Goal: Task Accomplishment & Management: Manage account settings

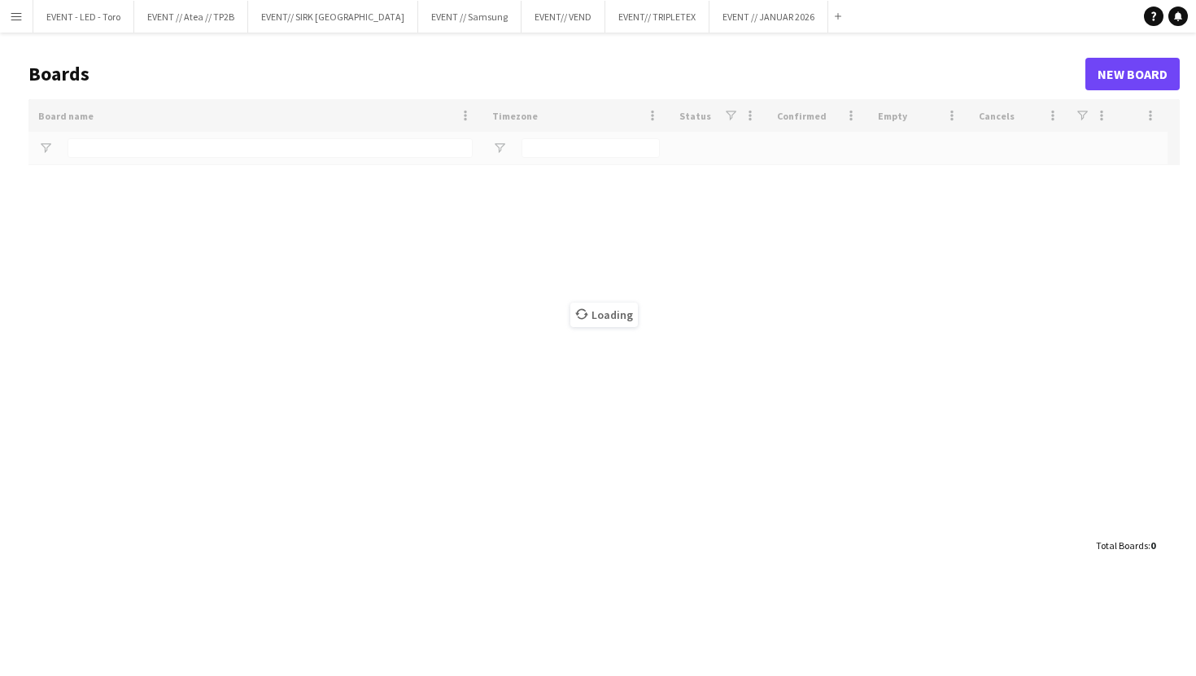
click at [7, 22] on button "Menu" at bounding box center [16, 16] width 33 height 33
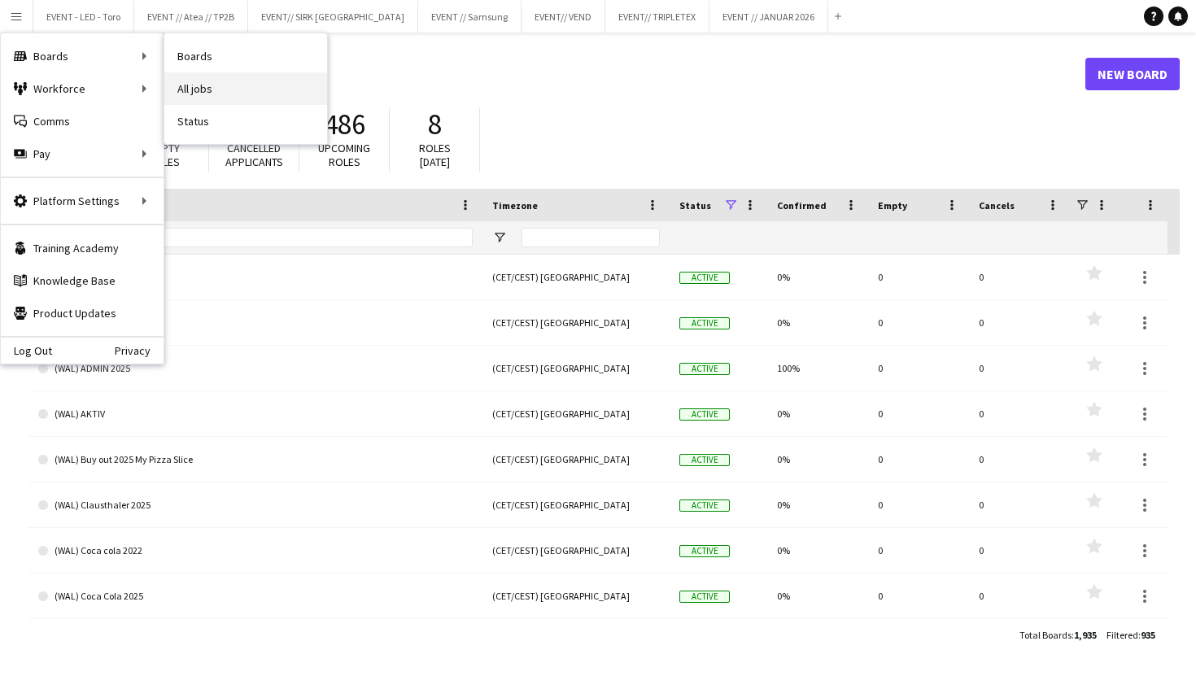
click at [215, 85] on link "All jobs" at bounding box center [245, 88] width 163 height 33
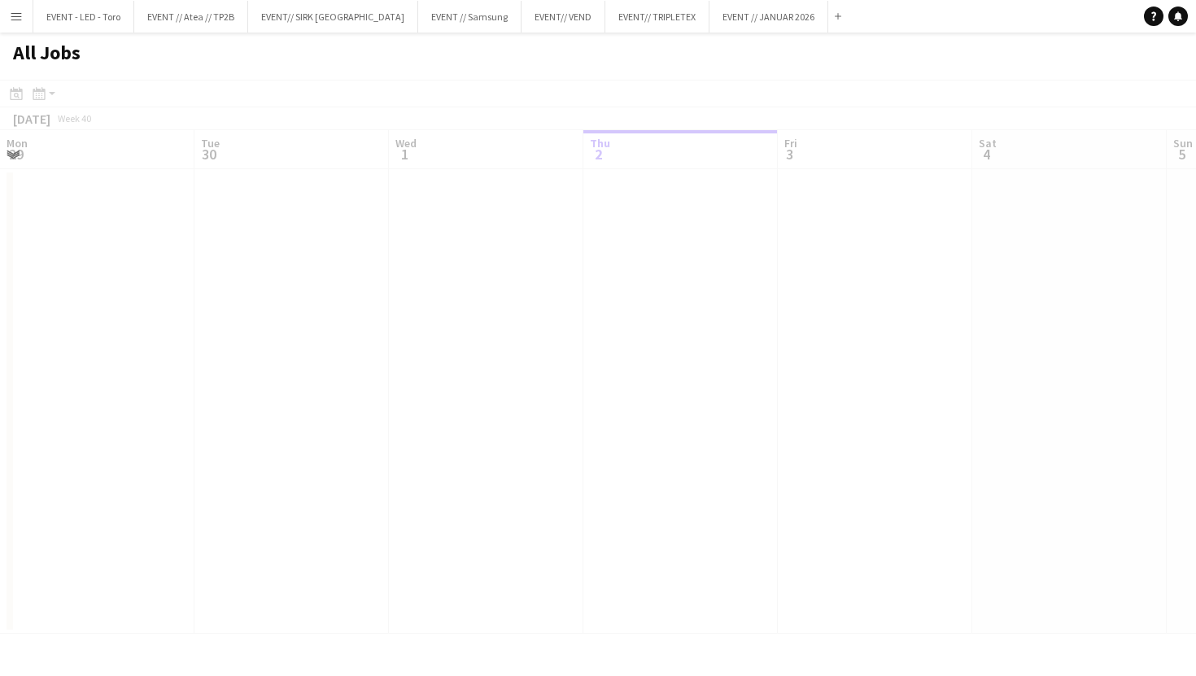
scroll to position [0, 389]
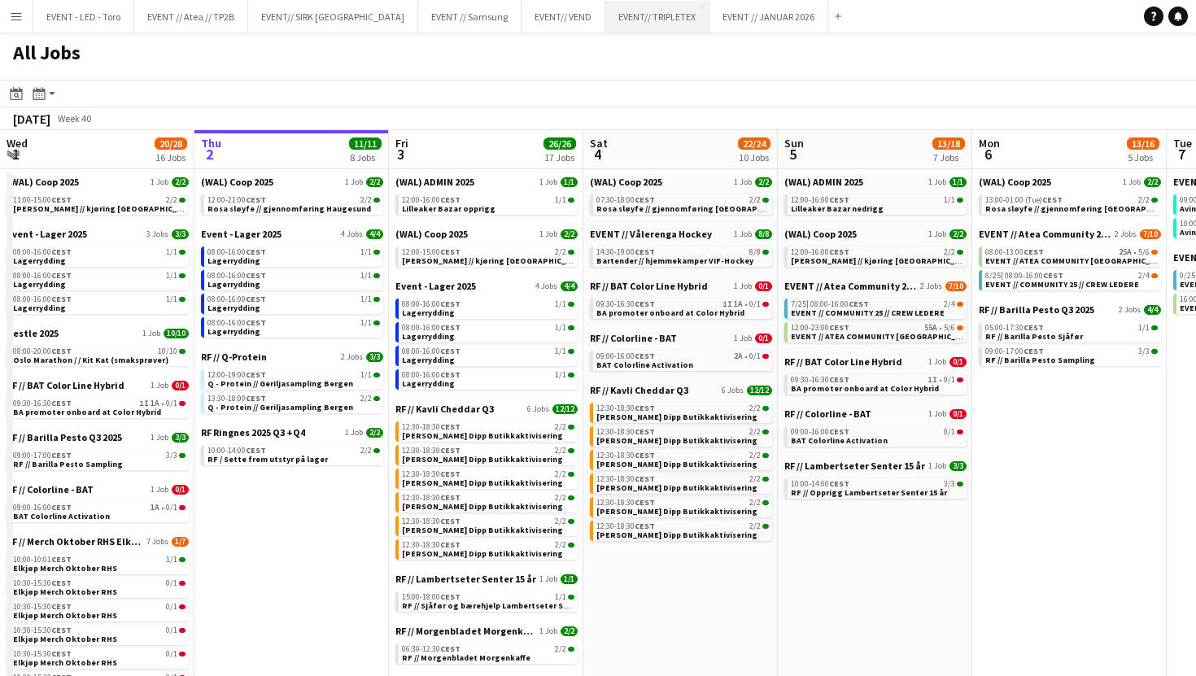
click at [610, 24] on button "EVENT// TRIPLETEX Close" at bounding box center [657, 17] width 104 height 32
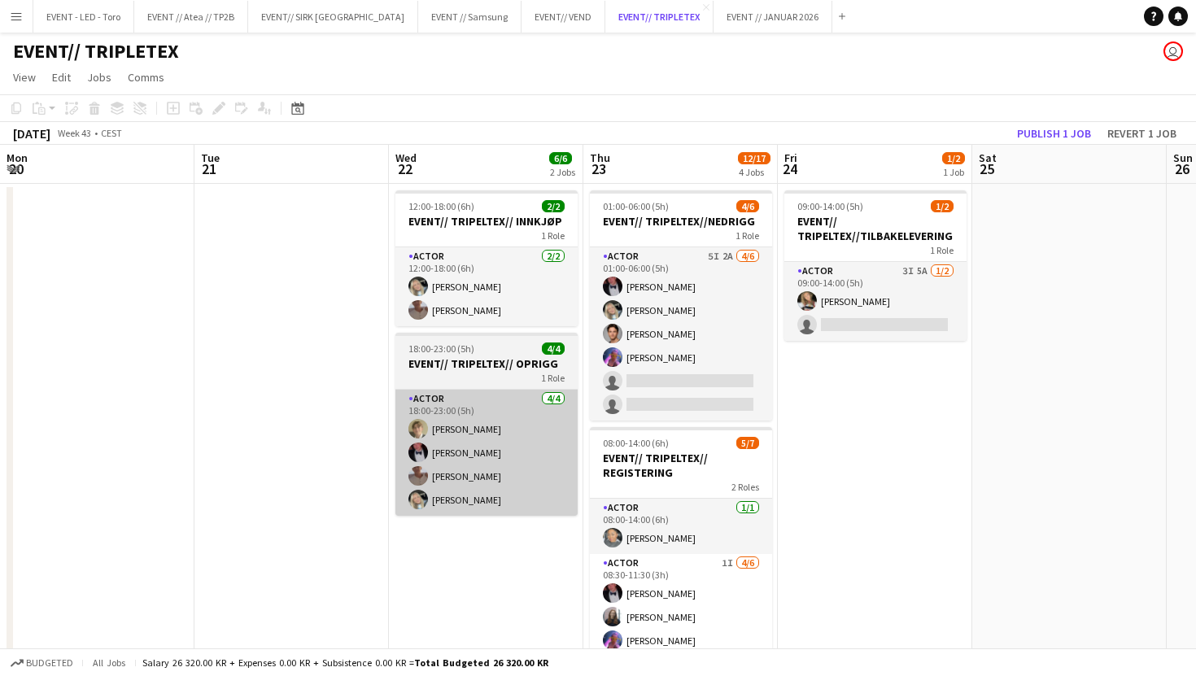
scroll to position [0, 778]
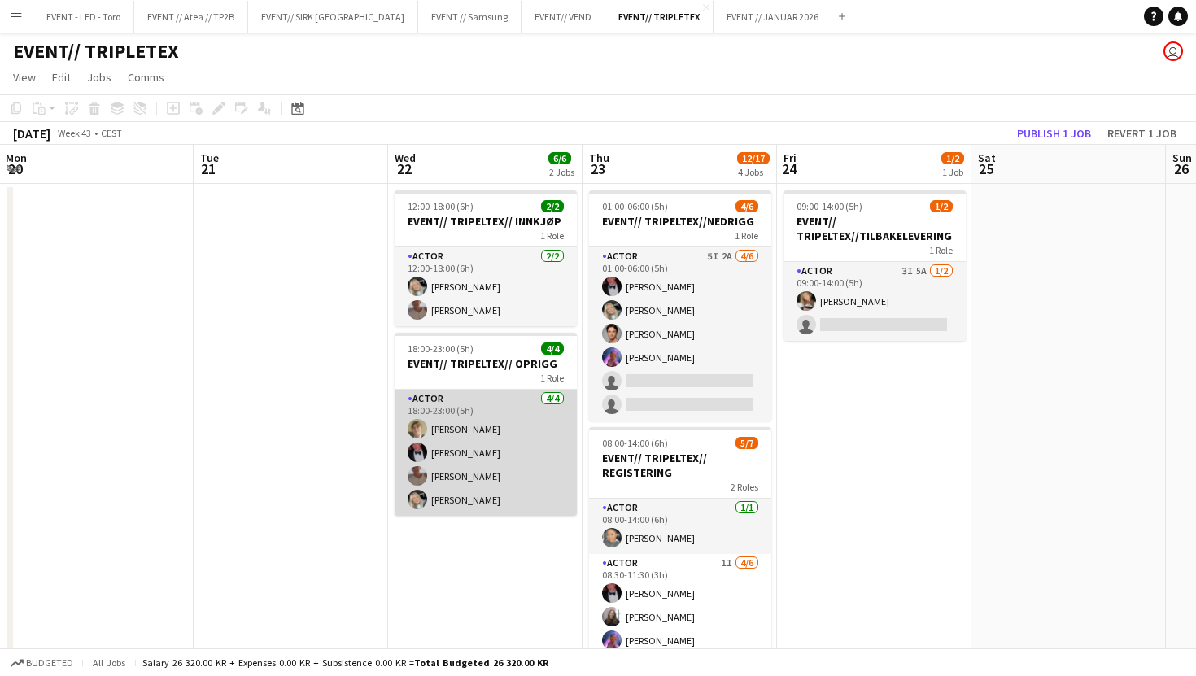
click at [566, 475] on app-card-role "Actor [DATE] 18:00-23:00 (5h) [PERSON_NAME] [PERSON_NAME] [PERSON_NAME]" at bounding box center [485, 453] width 182 height 126
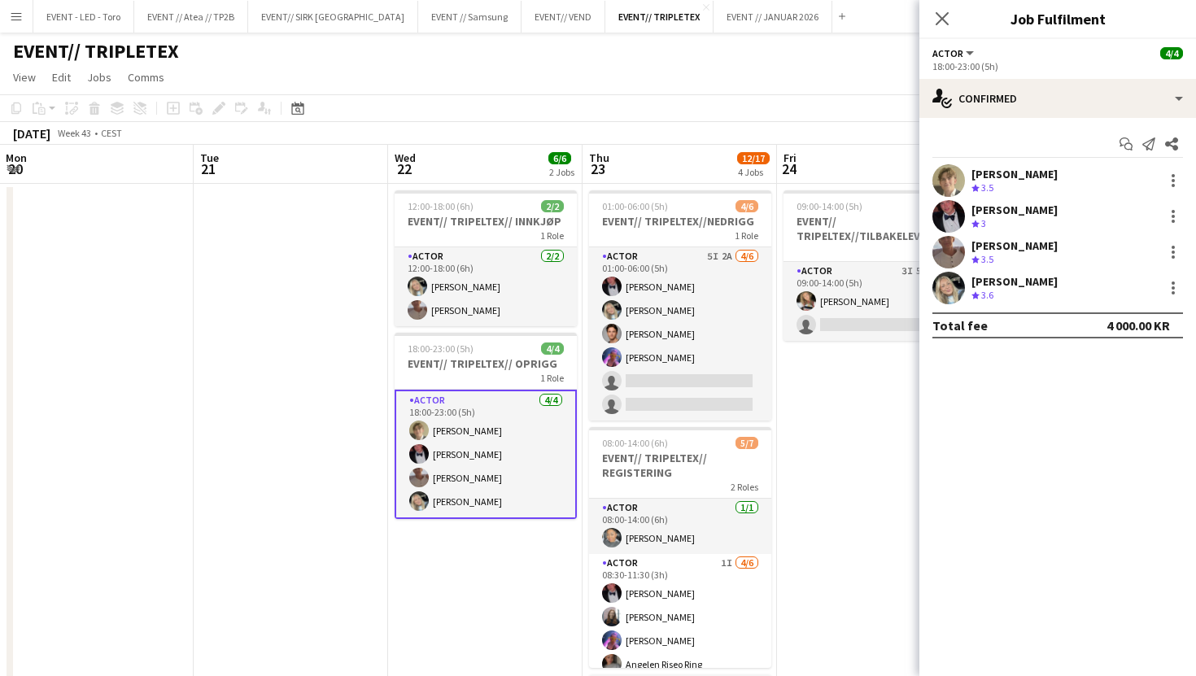
scroll to position [11, 0]
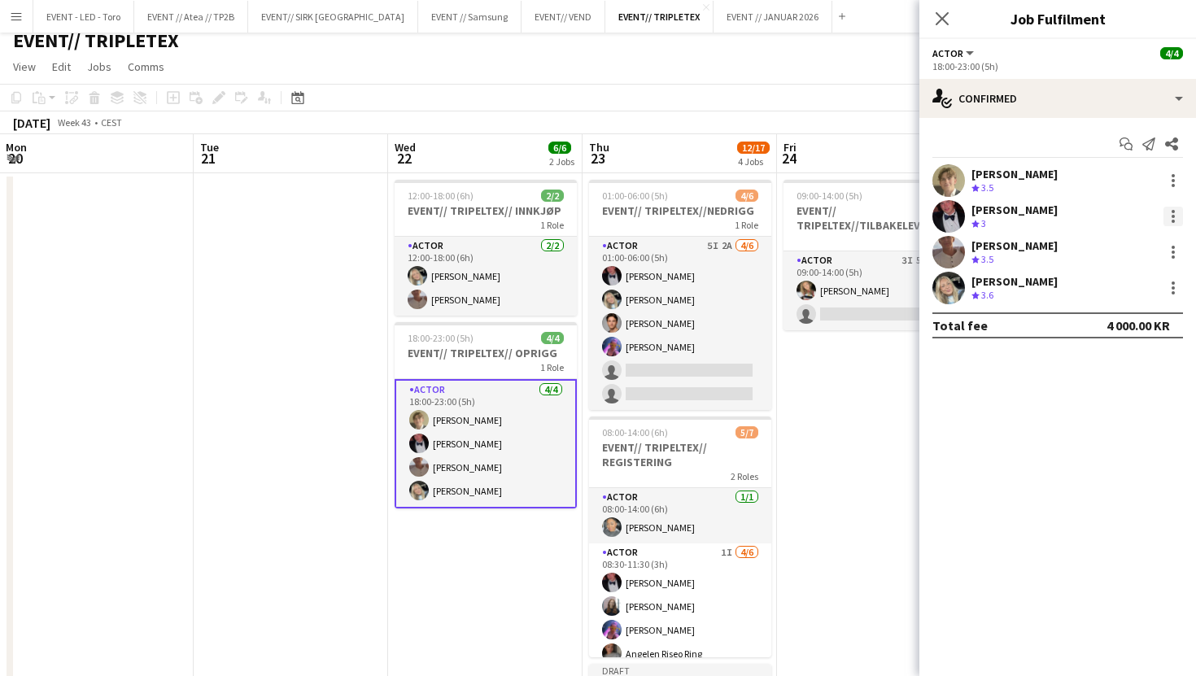
click at [1177, 215] on div at bounding box center [1173, 217] width 20 height 20
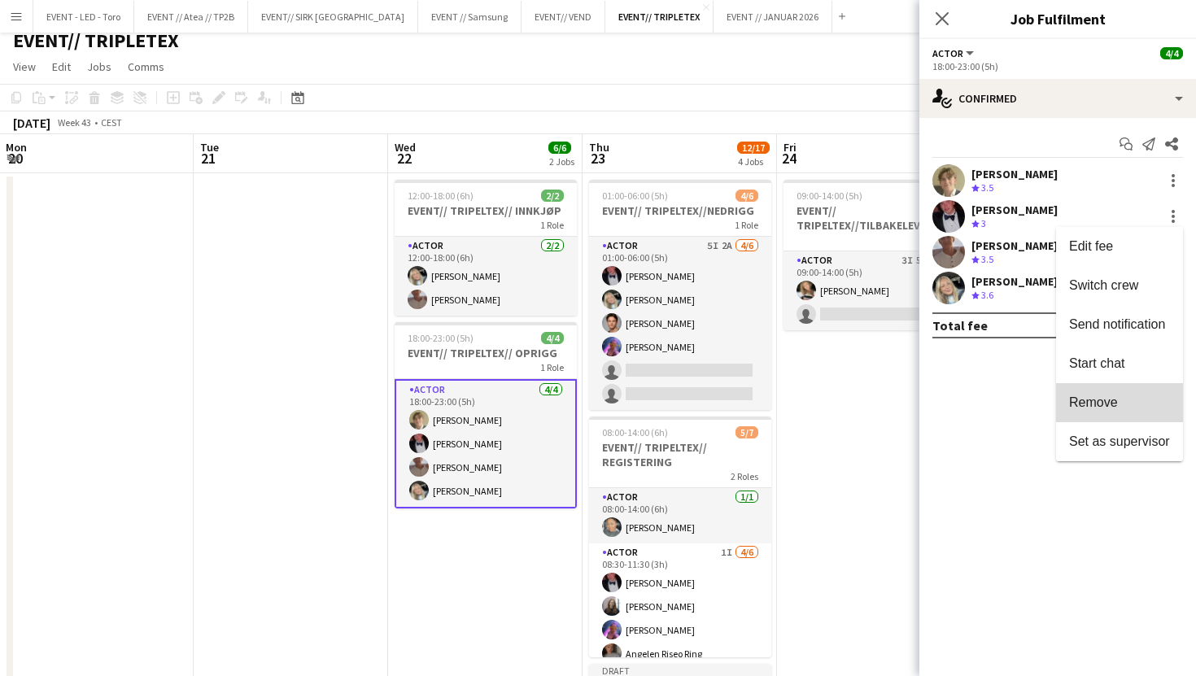
click at [1113, 398] on span "Remove" at bounding box center [1093, 402] width 49 height 14
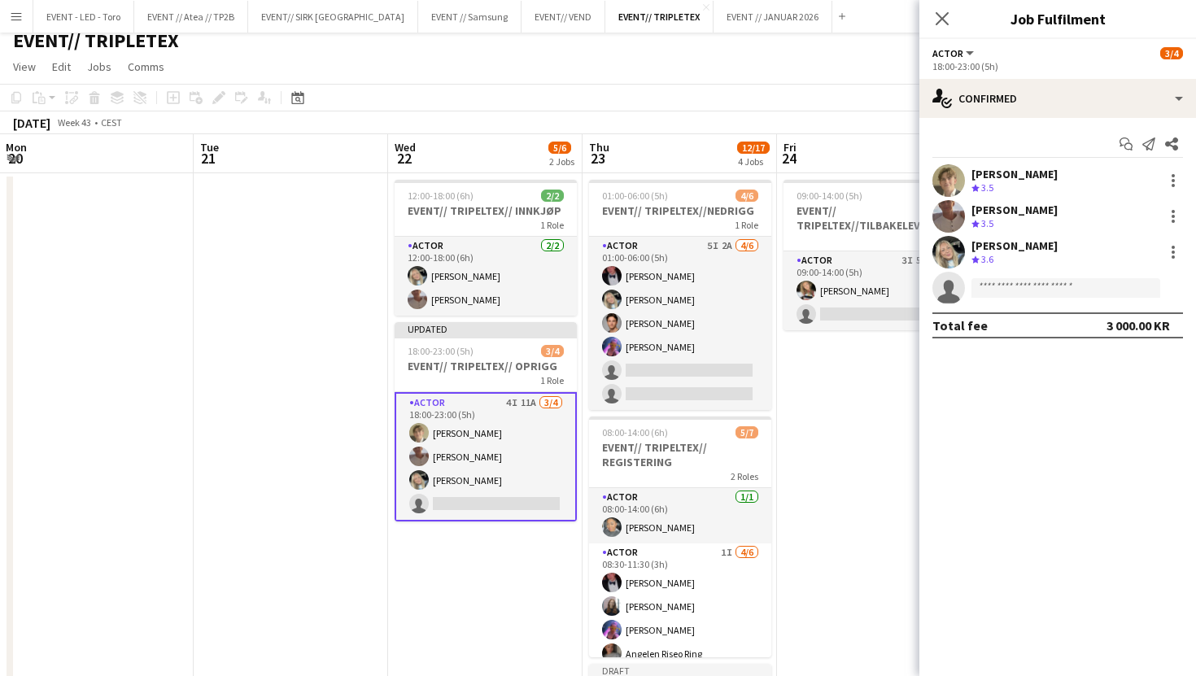
click at [377, 342] on app-date-cell at bounding box center [291, 601] width 194 height 856
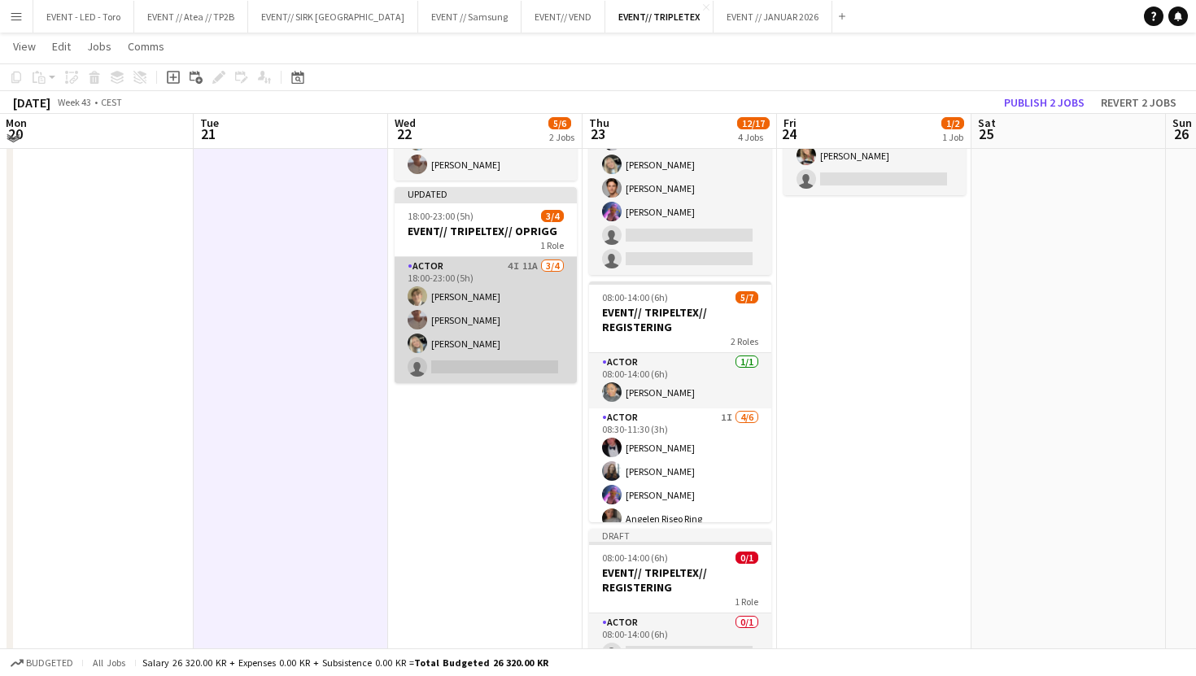
scroll to position [140, 0]
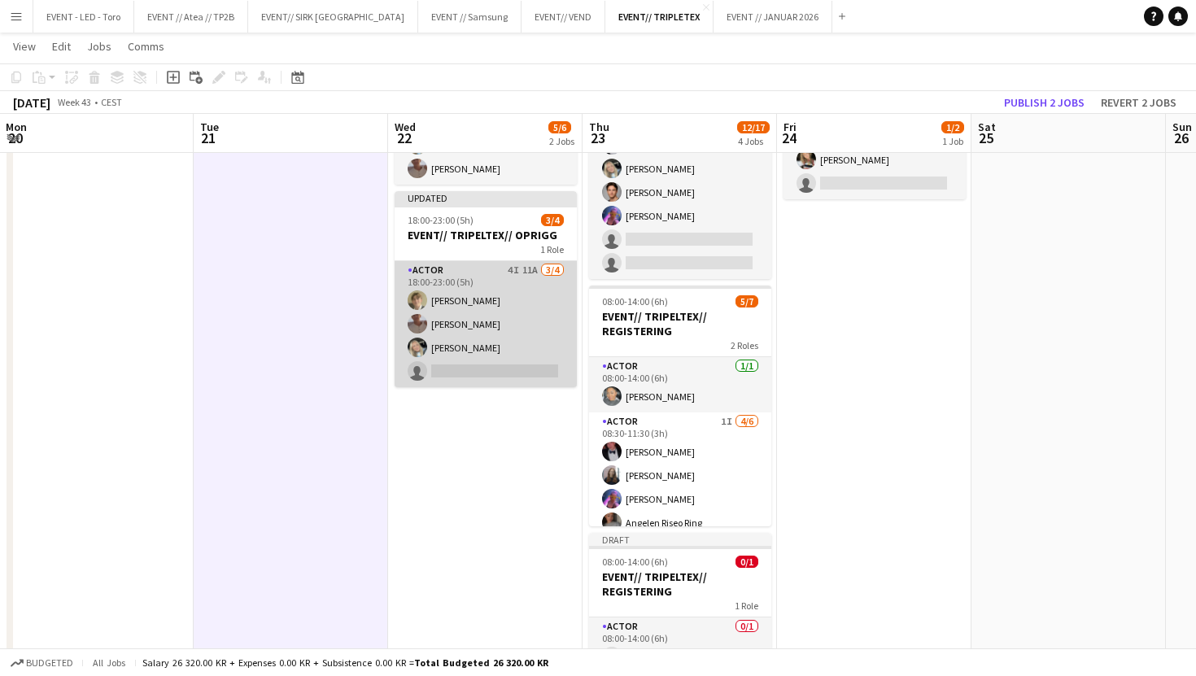
click at [541, 288] on app-card-role "Actor 4I 11A [DATE] 18:00-23:00 (5h) [PERSON_NAME] [PERSON_NAME] [PERSON_NAME] …" at bounding box center [485, 324] width 182 height 126
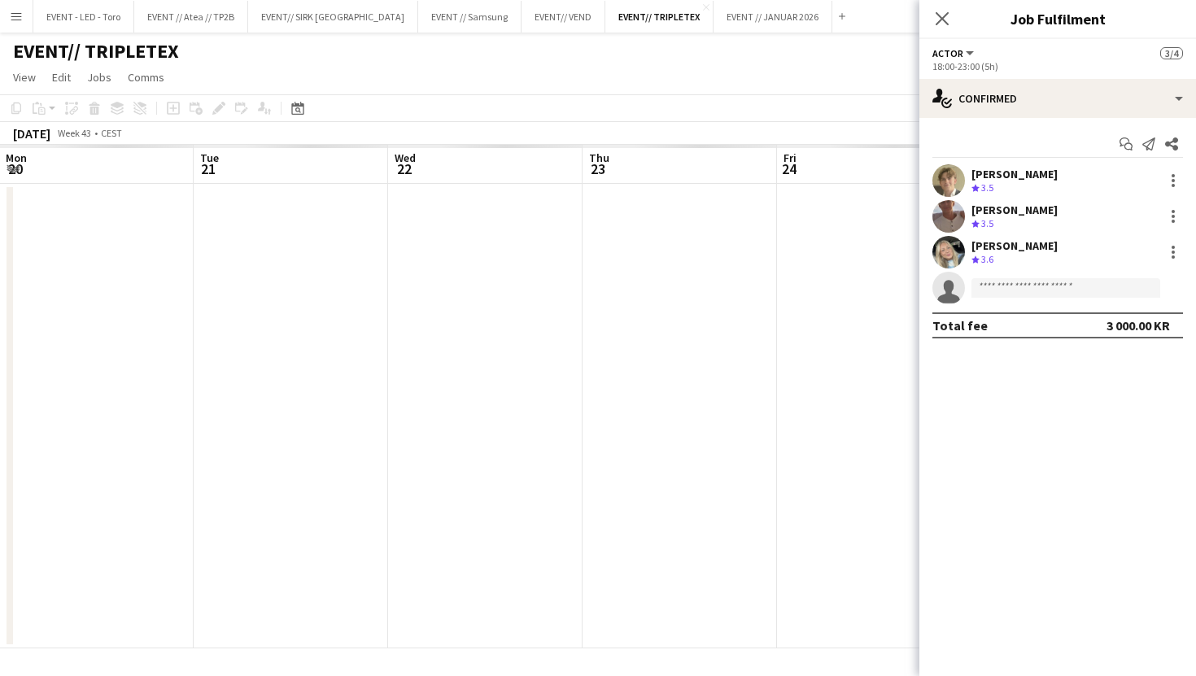
scroll to position [0, 0]
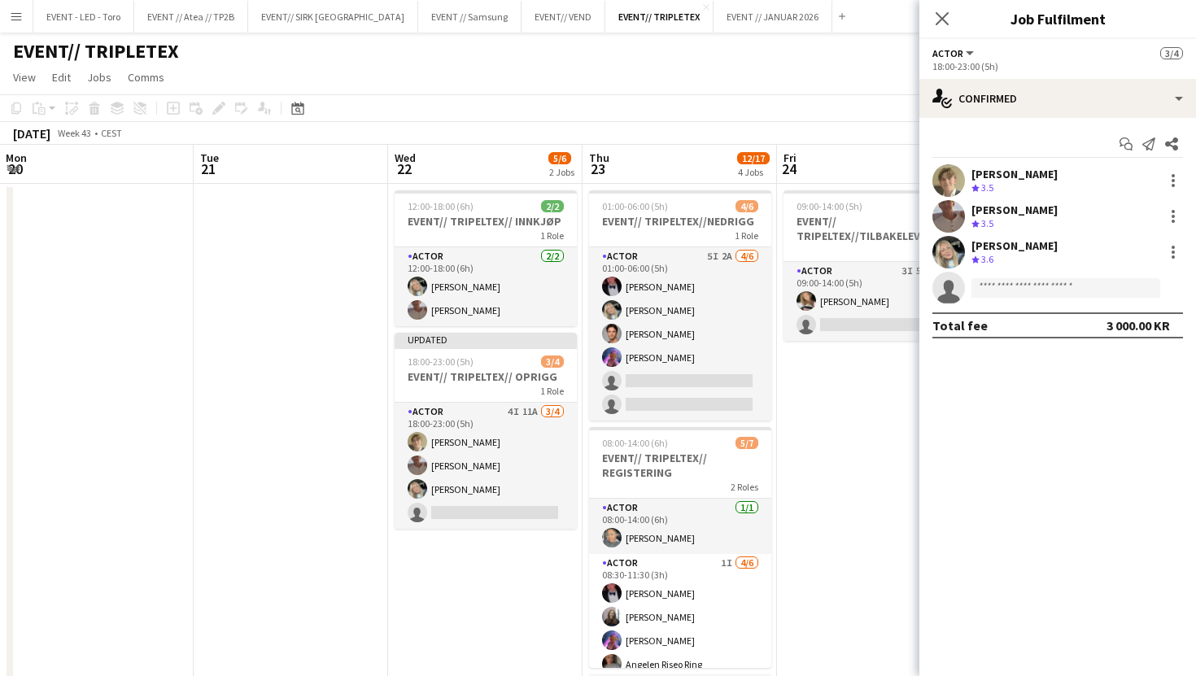
click at [104, 605] on app-date-cell at bounding box center [96, 612] width 194 height 856
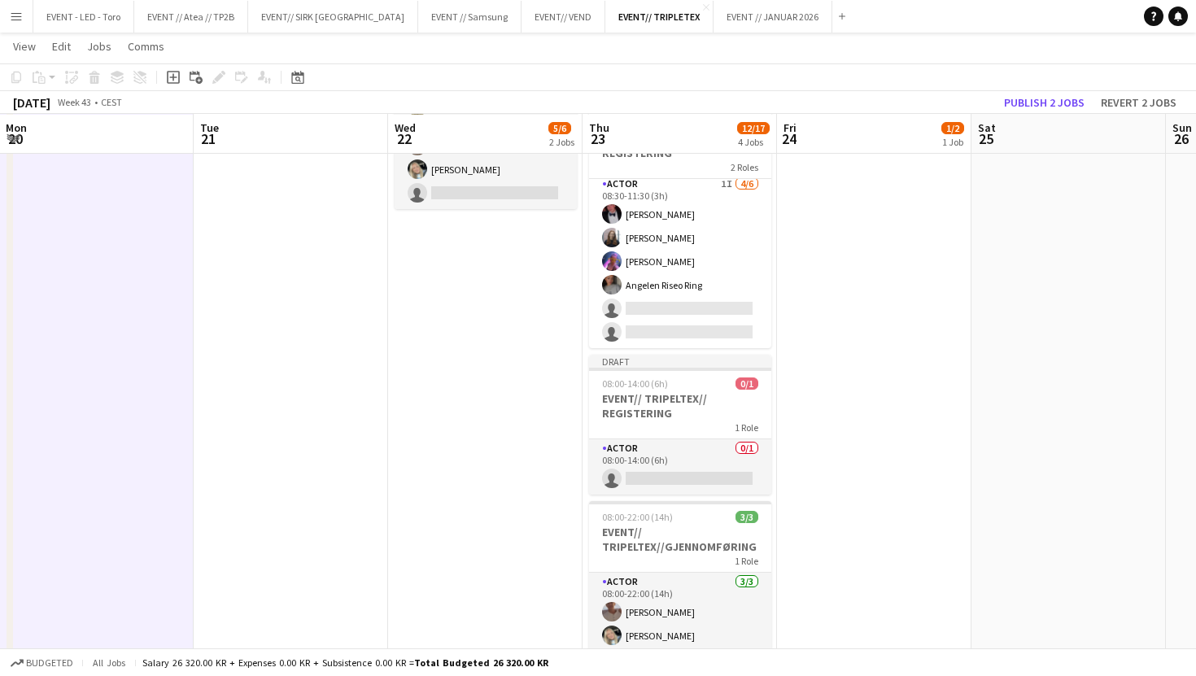
scroll to position [319, 0]
click at [735, 411] on h3 "EVENT// TRIPELTEX// REGISTERING" at bounding box center [680, 404] width 182 height 29
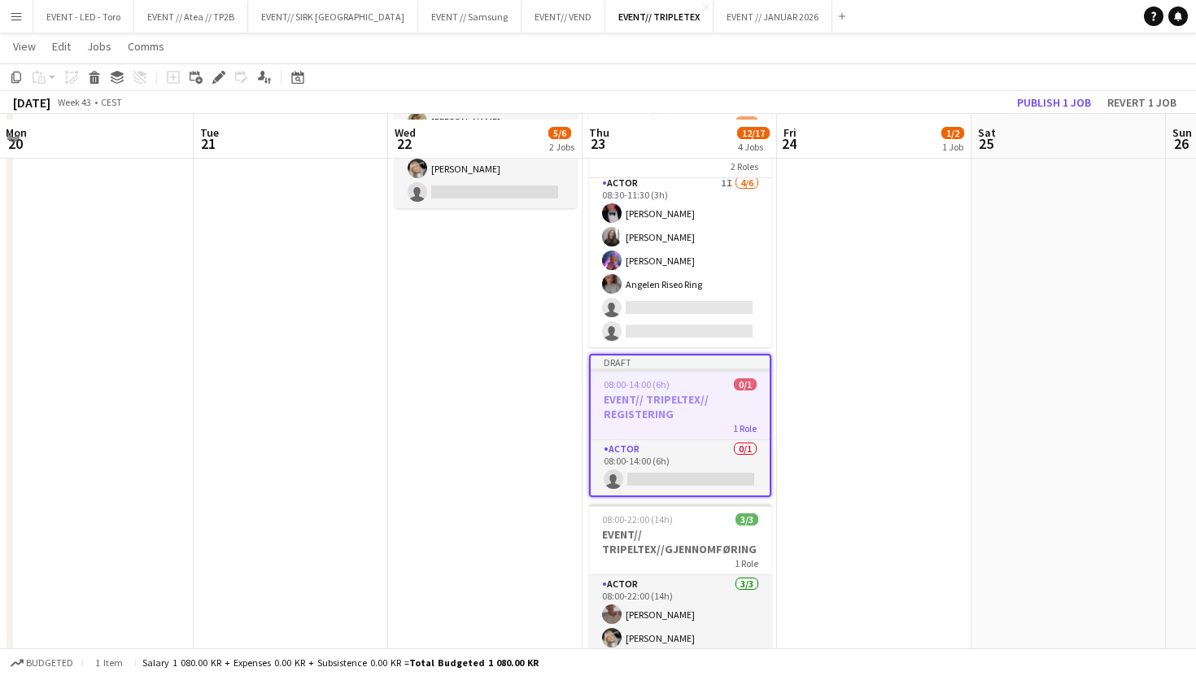
scroll to position [390, 0]
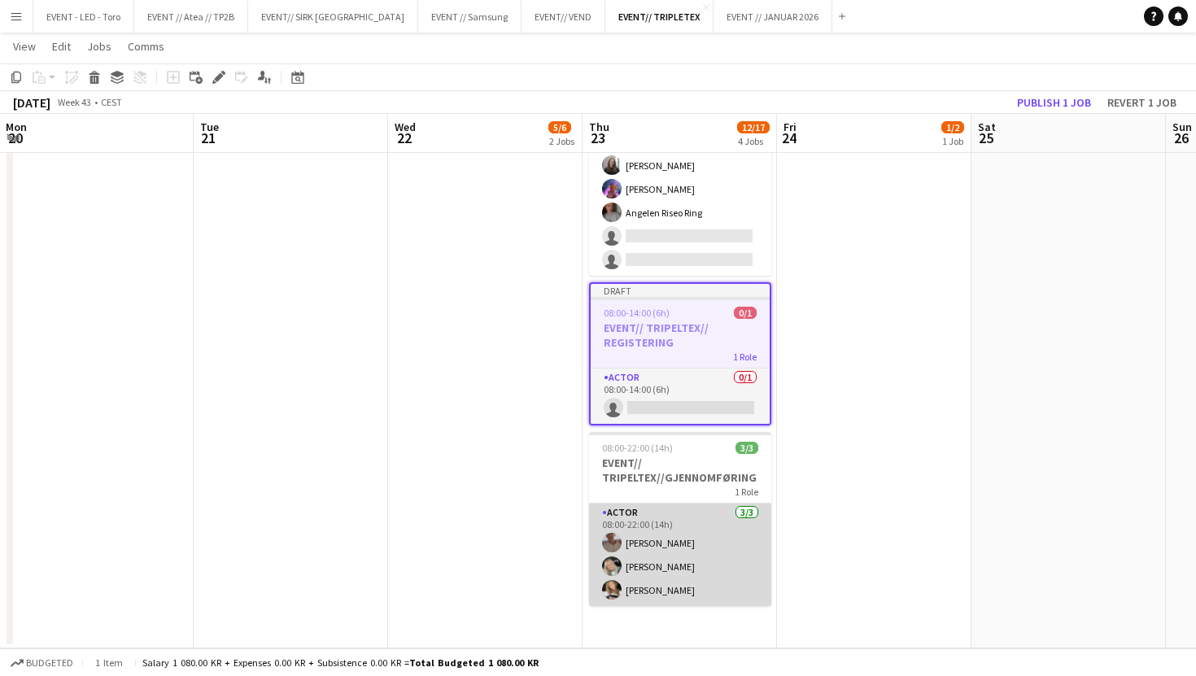
click at [708, 507] on app-card-role "Actor [DATE] 08:00-22:00 (14h) [PERSON_NAME] [PERSON_NAME] [PERSON_NAME]" at bounding box center [680, 554] width 182 height 102
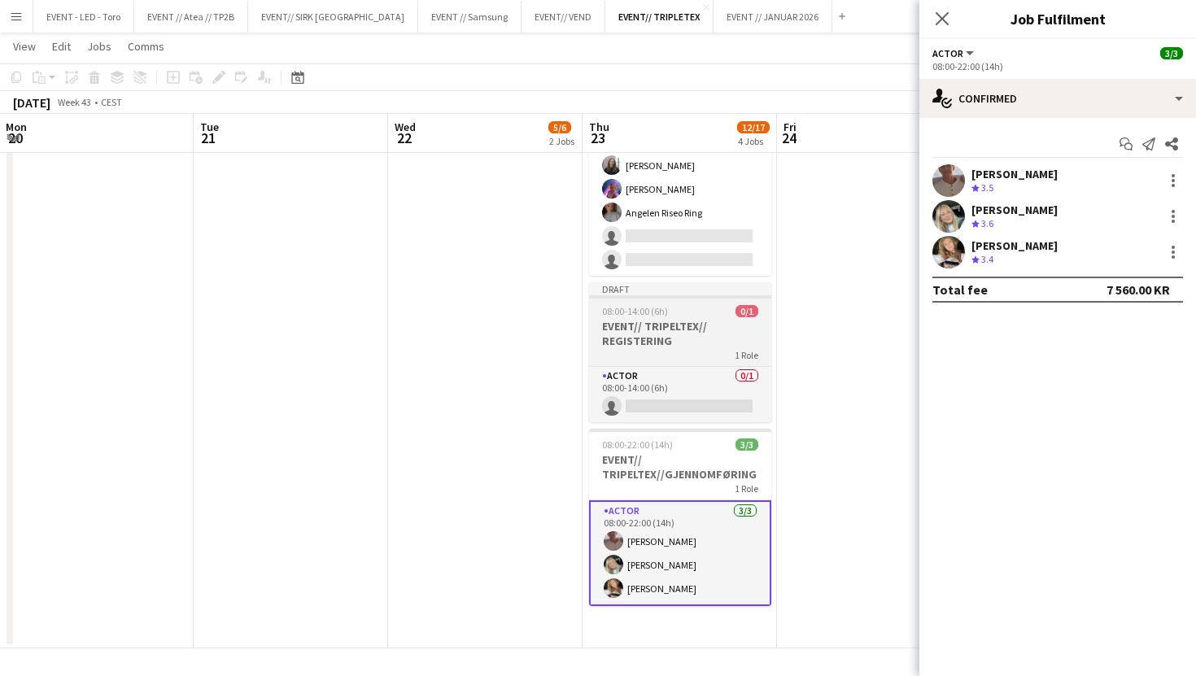
click at [712, 355] on div "1 Role" at bounding box center [680, 354] width 182 height 13
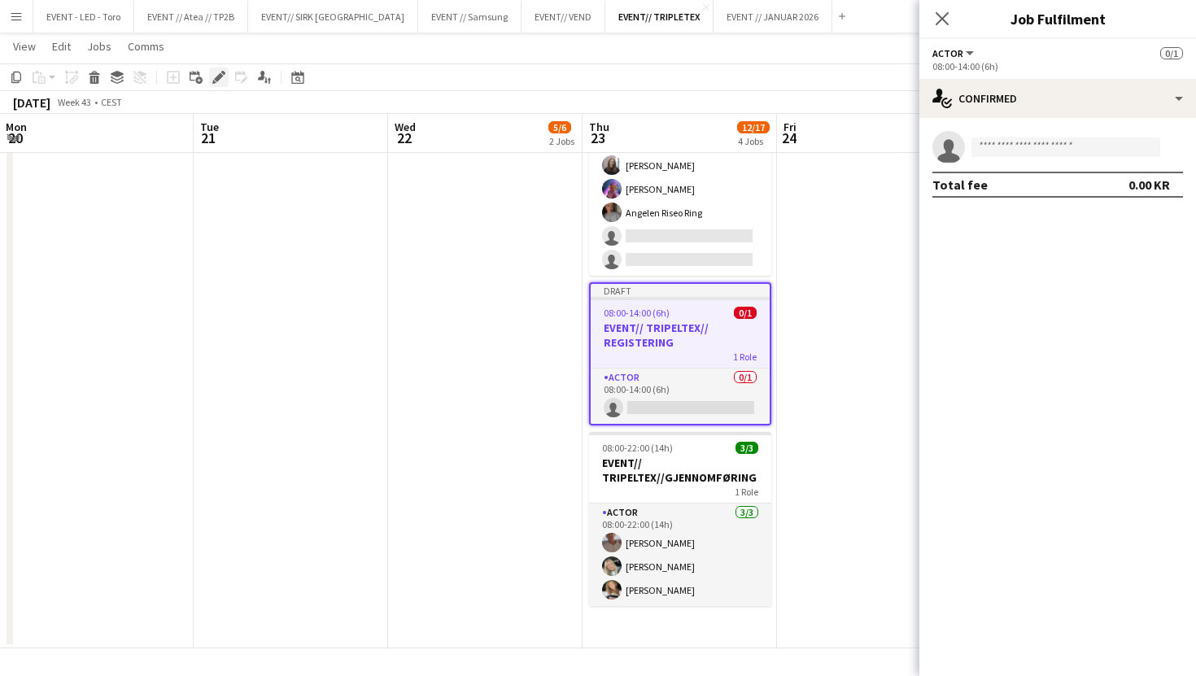
click at [219, 76] on icon at bounding box center [218, 77] width 9 height 9
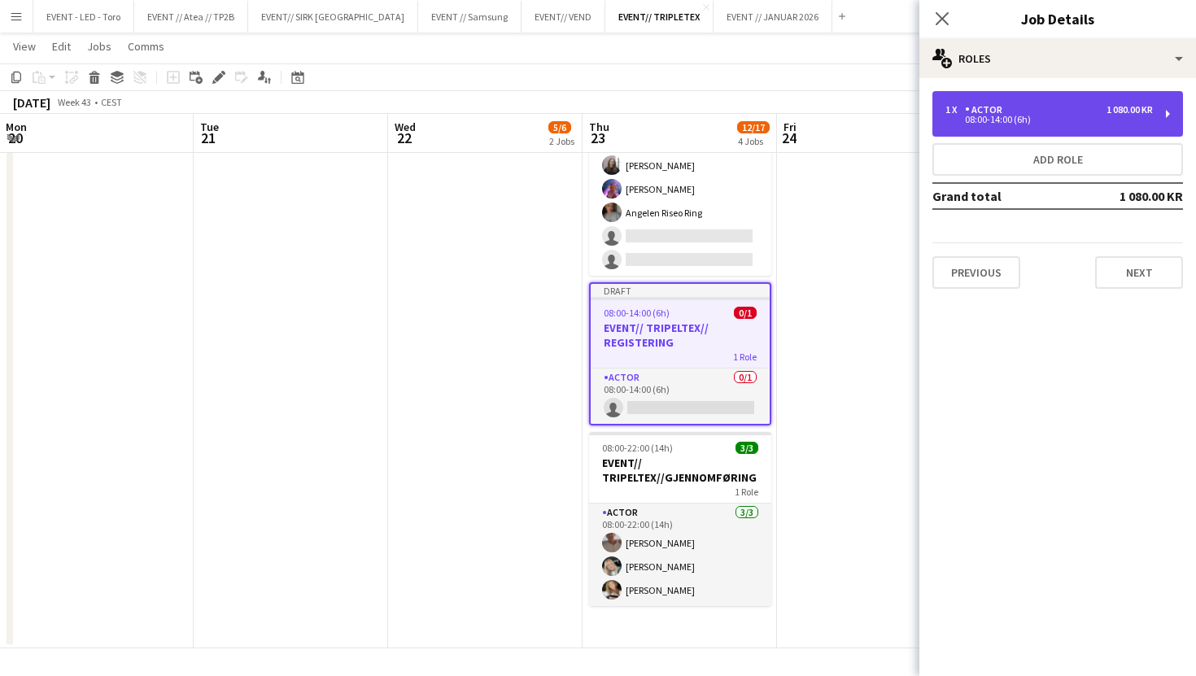
click at [1039, 128] on div "1 x Actor 1 080.00 KR 08:00-14:00 (6h)" at bounding box center [1057, 114] width 251 height 46
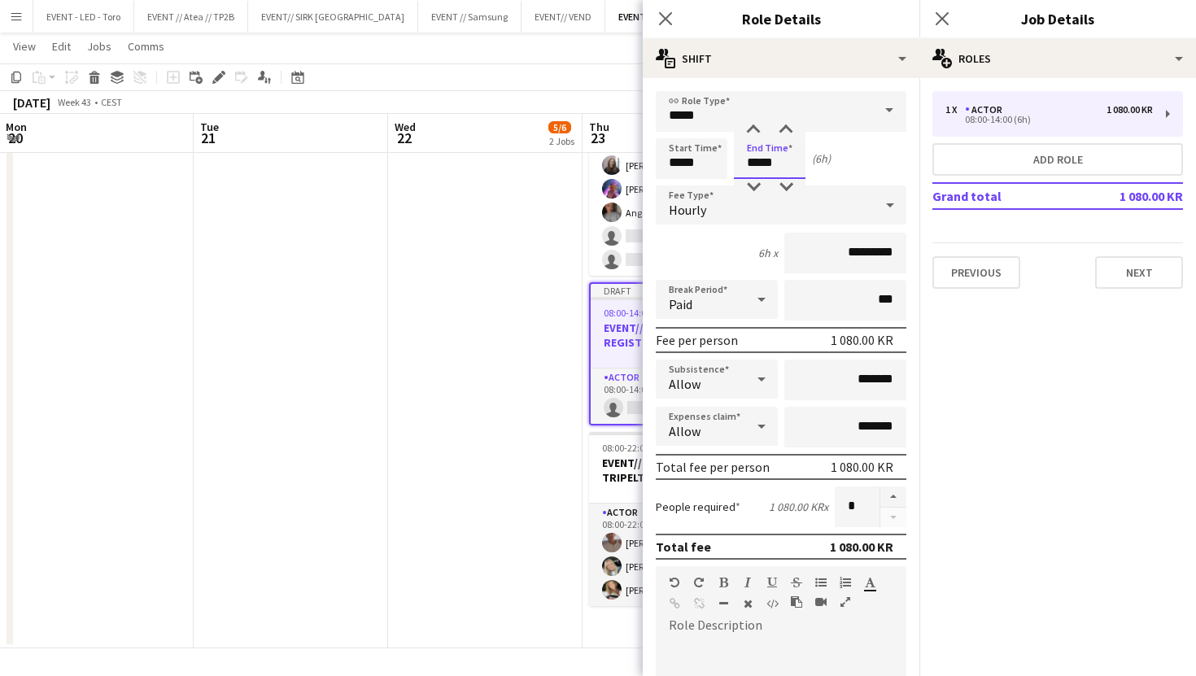
click at [759, 157] on input "*****" at bounding box center [770, 158] width 72 height 41
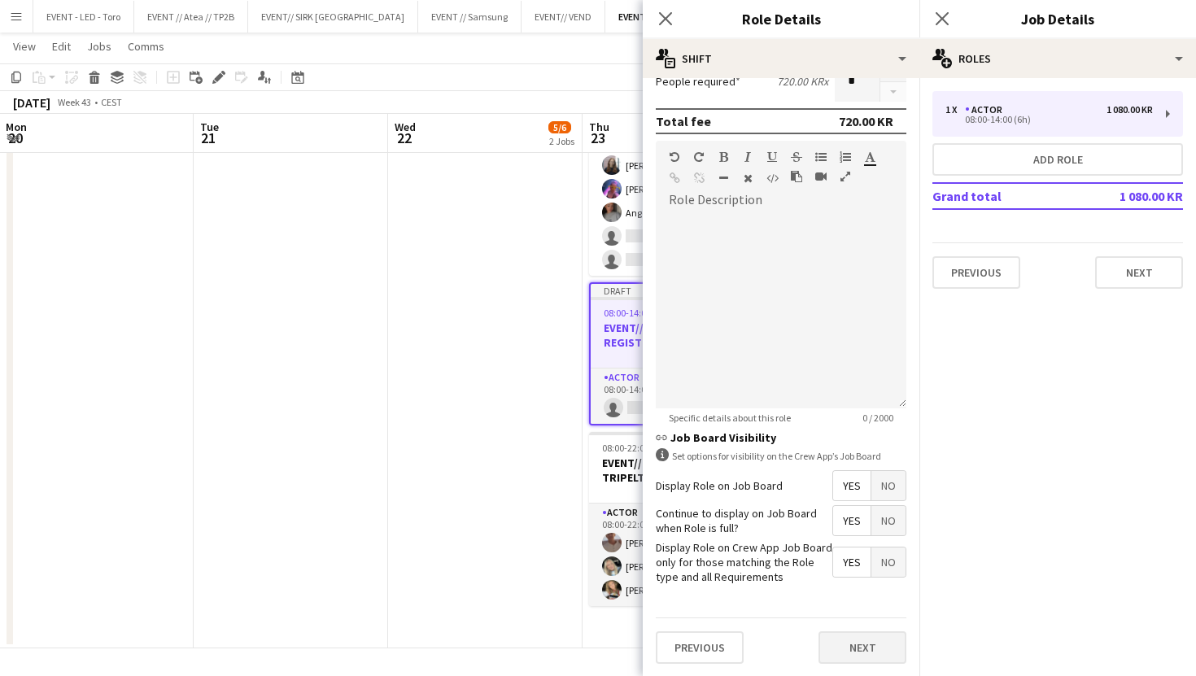
type input "*****"
click at [859, 659] on button "Next" at bounding box center [862, 647] width 88 height 33
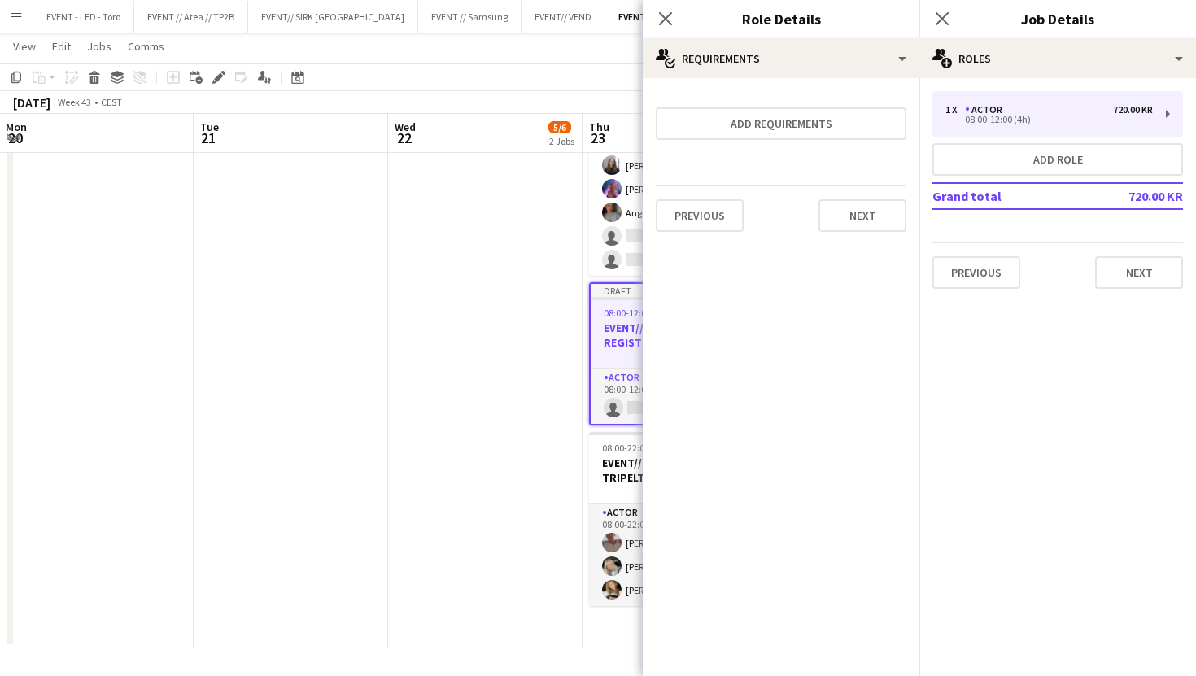
scroll to position [0, 0]
click at [850, 233] on div "Previous Next" at bounding box center [781, 214] width 251 height 59
click at [866, 224] on button "Next" at bounding box center [862, 215] width 88 height 33
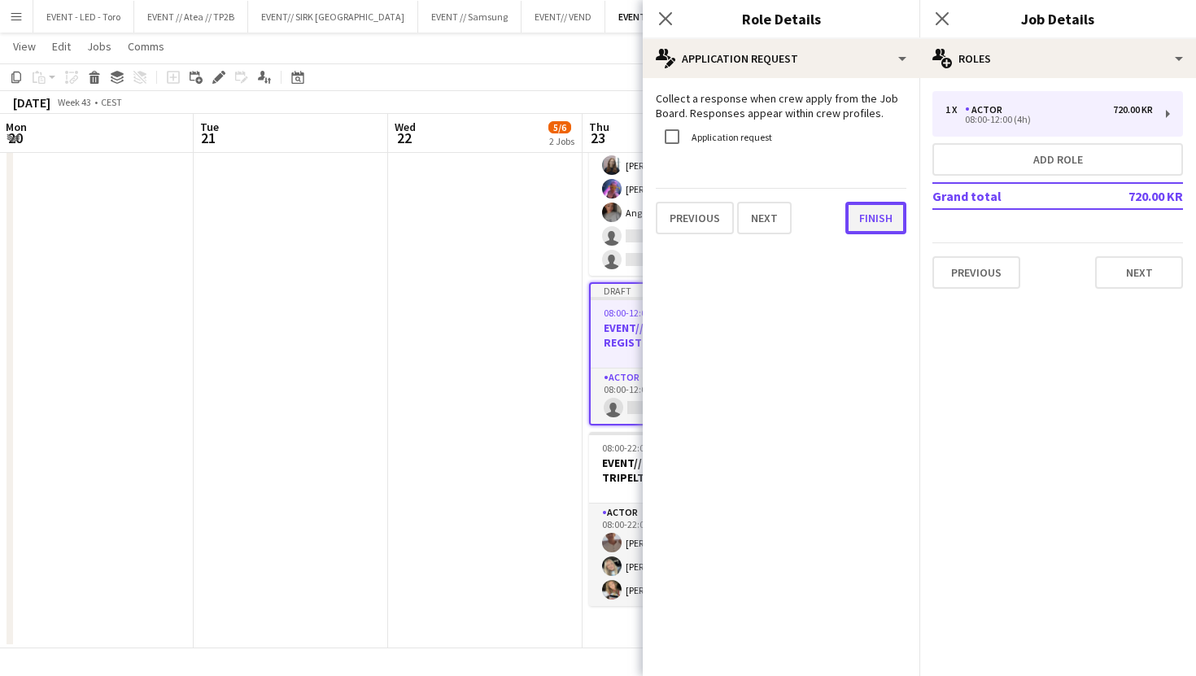
click at [874, 224] on button "Finish" at bounding box center [875, 218] width 61 height 33
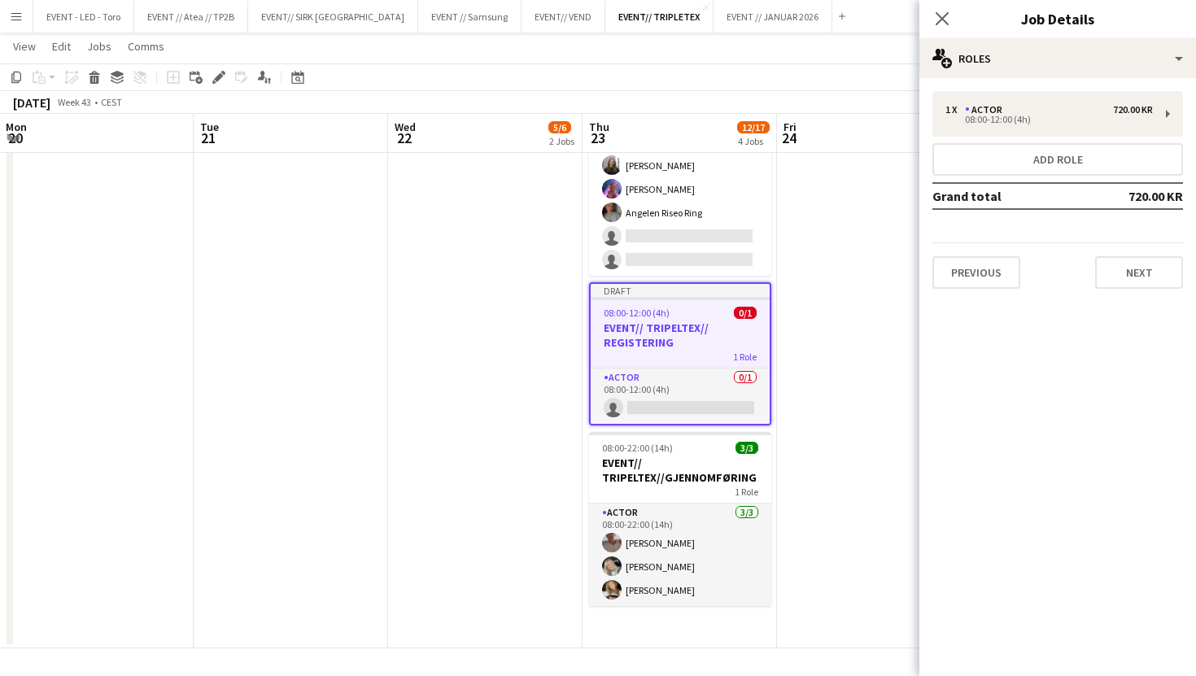
click at [435, 365] on app-date-cell "12:00-18:00 (6h) 2/2 EVENT// TRIPELTEX// INNKJØP 1 Role Actor [DATE] 12:00-18:0…" at bounding box center [485, 220] width 194 height 856
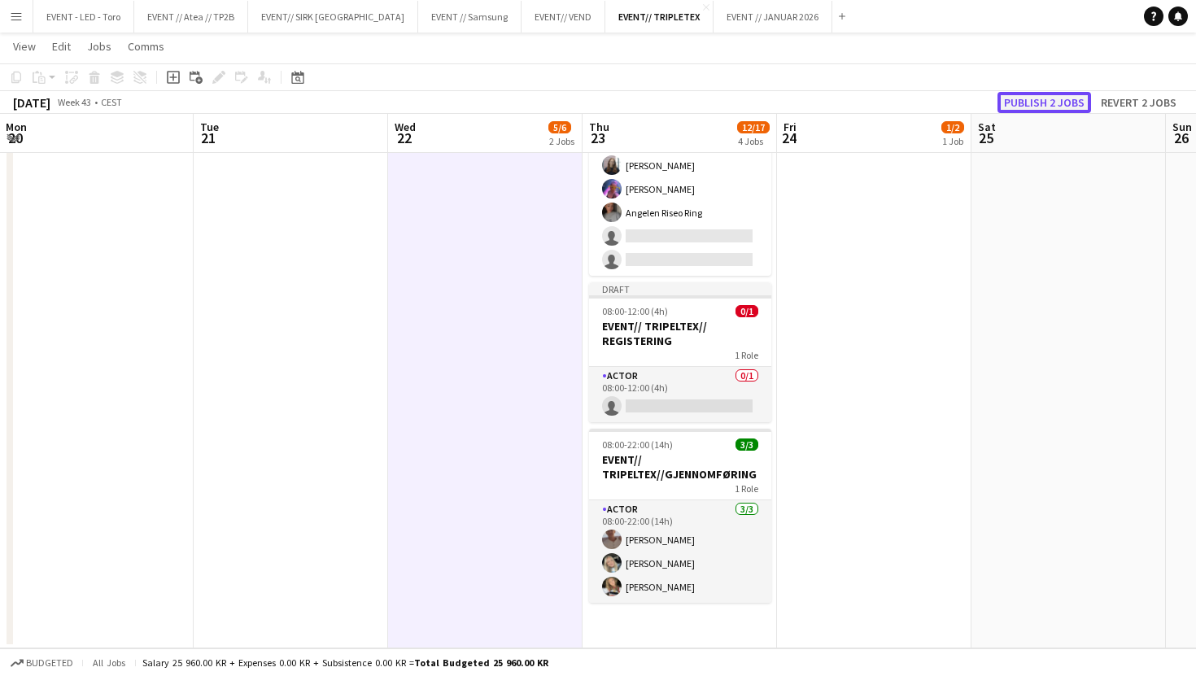
click at [1052, 92] on button "Publish 2 jobs" at bounding box center [1044, 102] width 94 height 21
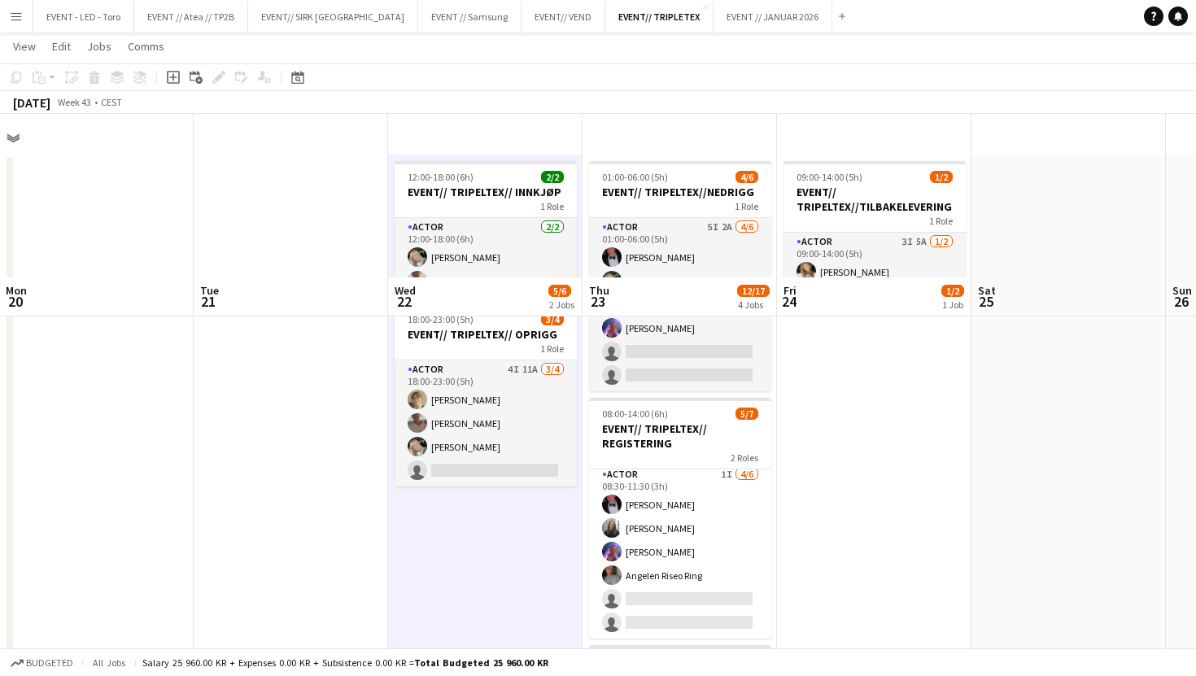
scroll to position [7, 0]
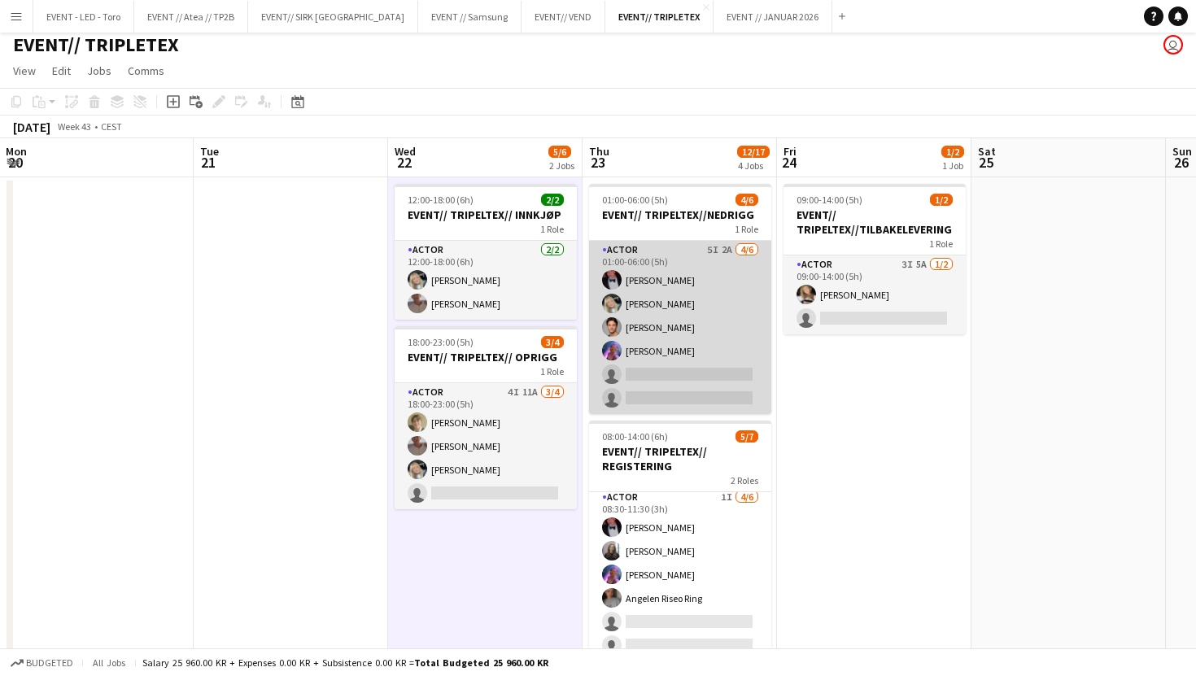
click at [719, 384] on app-card-role "Actor 5I 2A [DATE] 01:00-06:00 (5h) [PERSON_NAME] [PERSON_NAME] single-neutral-…" at bounding box center [680, 327] width 182 height 173
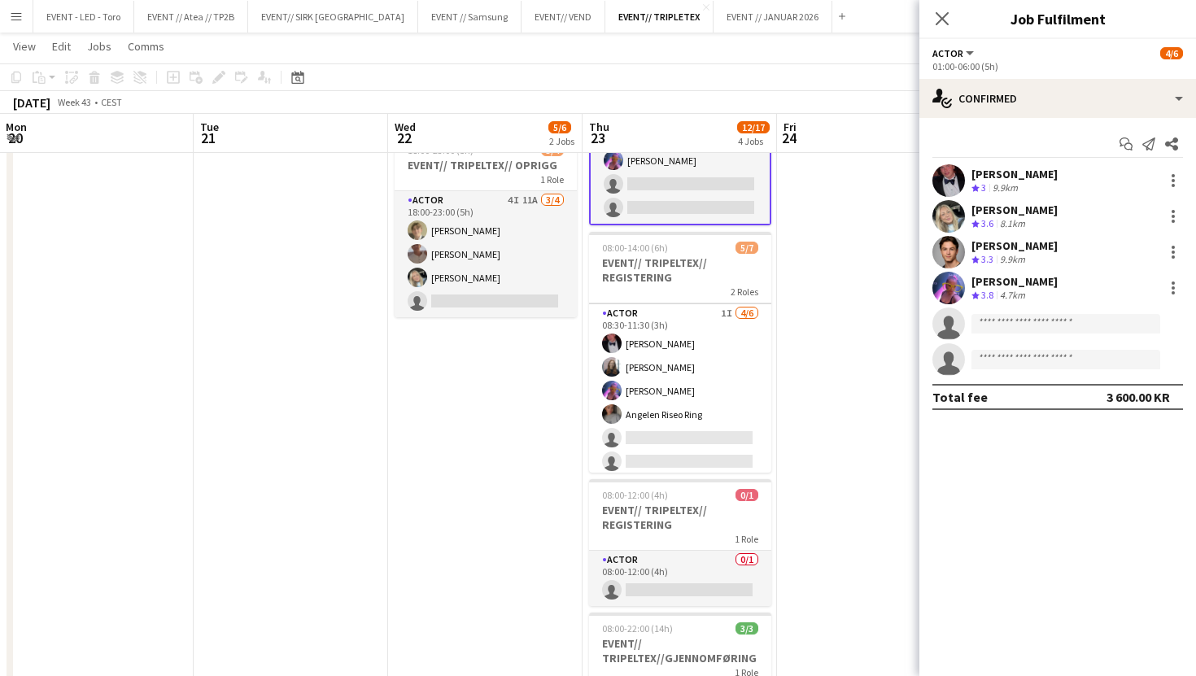
scroll to position [64, 0]
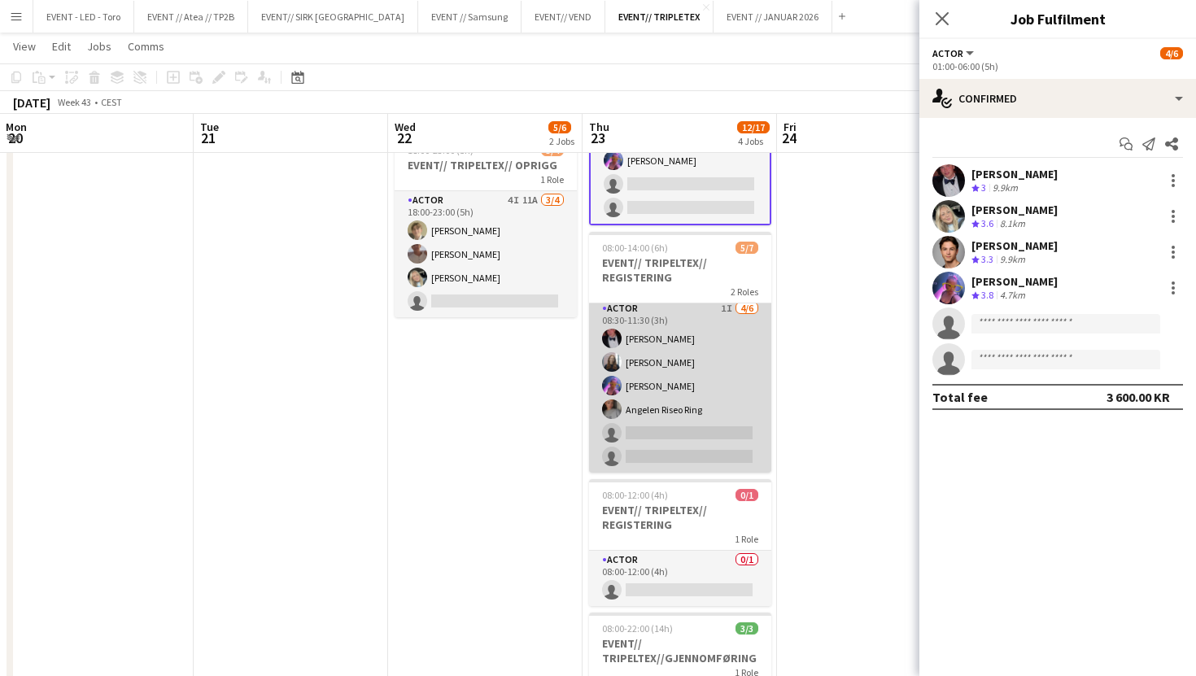
click at [704, 410] on app-card-role "Actor 1I [DATE] 08:30-11:30 (3h) [PERSON_NAME] [PERSON_NAME] [PERSON_NAME] Ange…" at bounding box center [680, 385] width 182 height 173
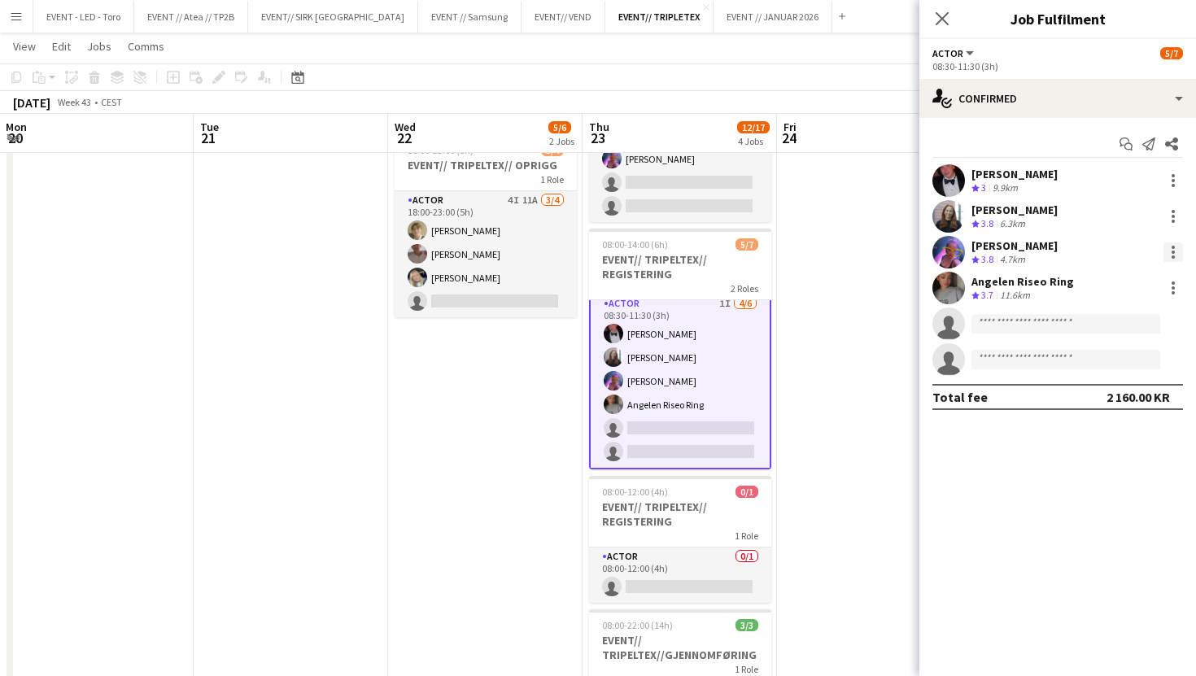
click at [1166, 251] on div at bounding box center [1173, 252] width 20 height 20
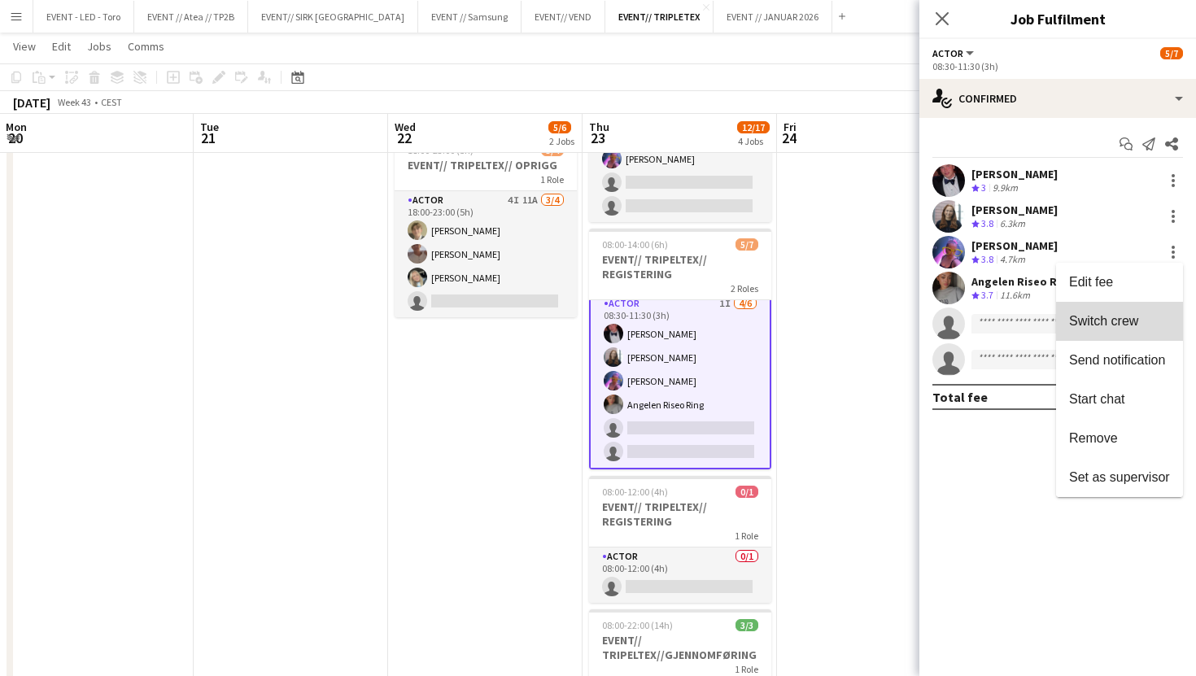
click at [1149, 321] on span "Switch crew" at bounding box center [1119, 321] width 101 height 15
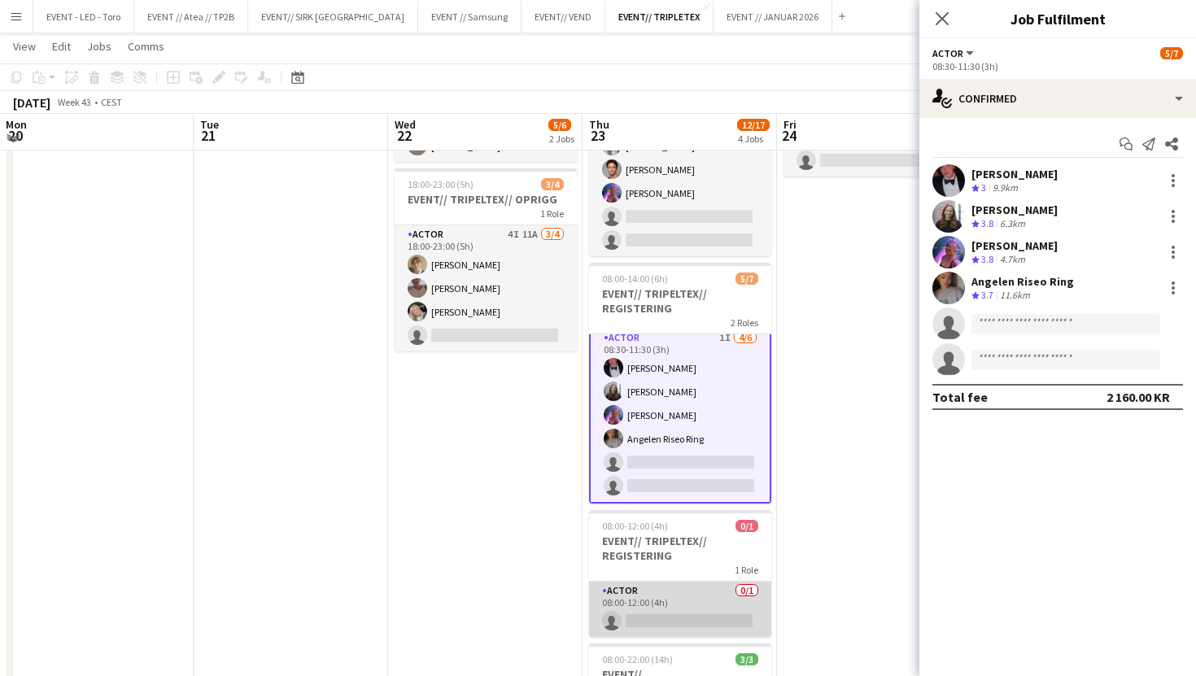
click at [684, 593] on app-card-role "Actor 0/1 08:00-12:00 (4h) single-neutral-actions" at bounding box center [680, 609] width 182 height 55
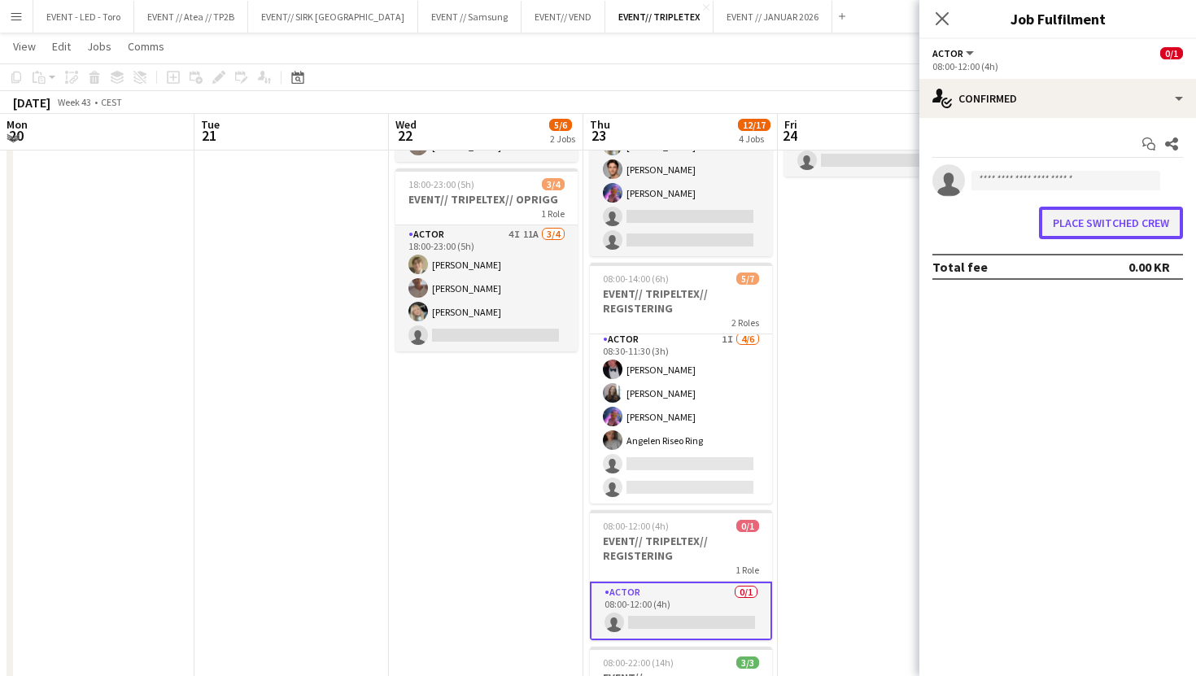
click at [1117, 220] on button "Place switched crew" at bounding box center [1111, 223] width 144 height 33
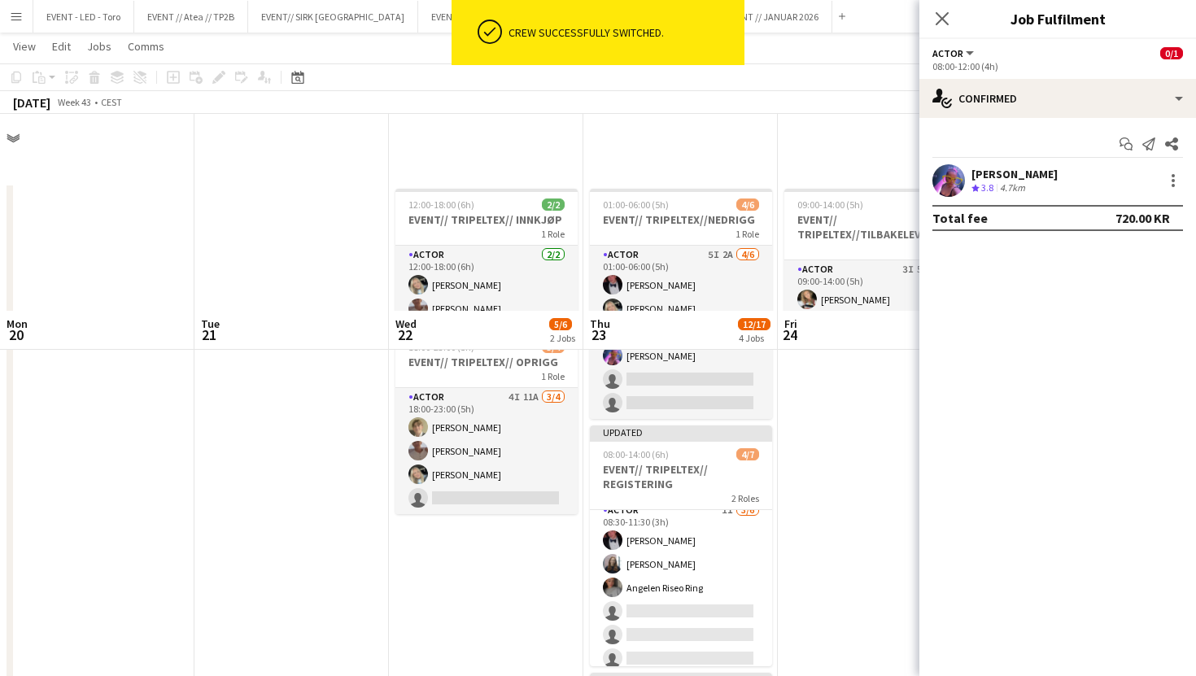
scroll to position [197, 0]
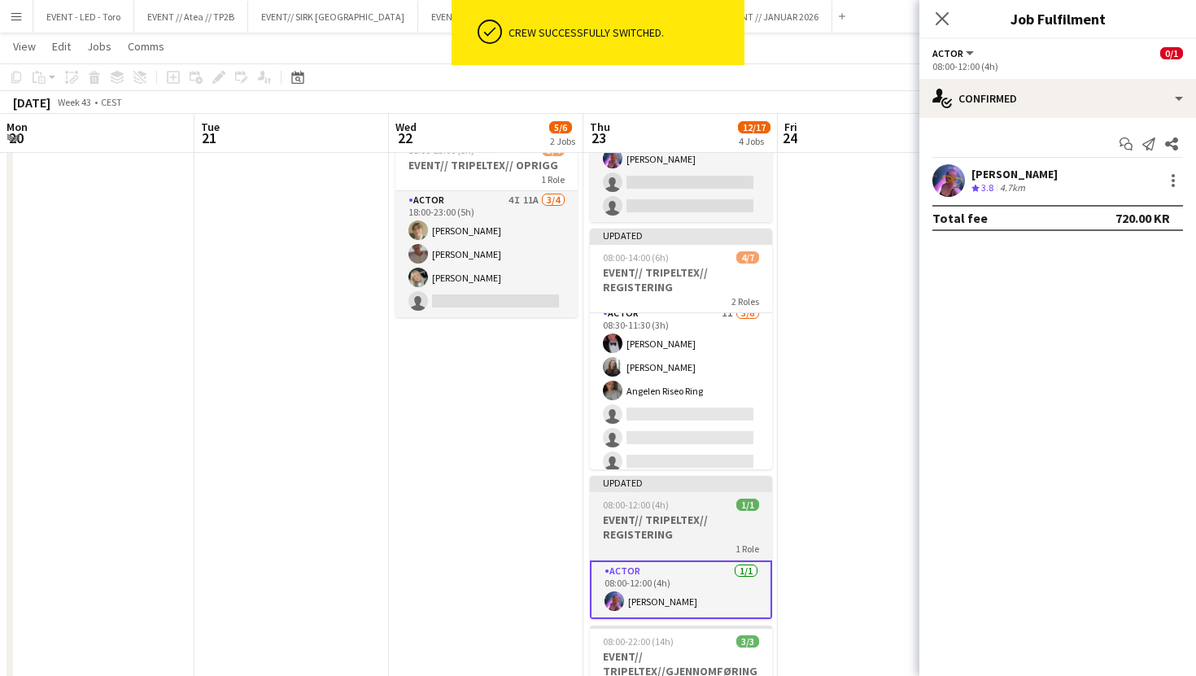
click at [691, 510] on div "08:00-12:00 (4h) 1/1" at bounding box center [681, 505] width 182 height 12
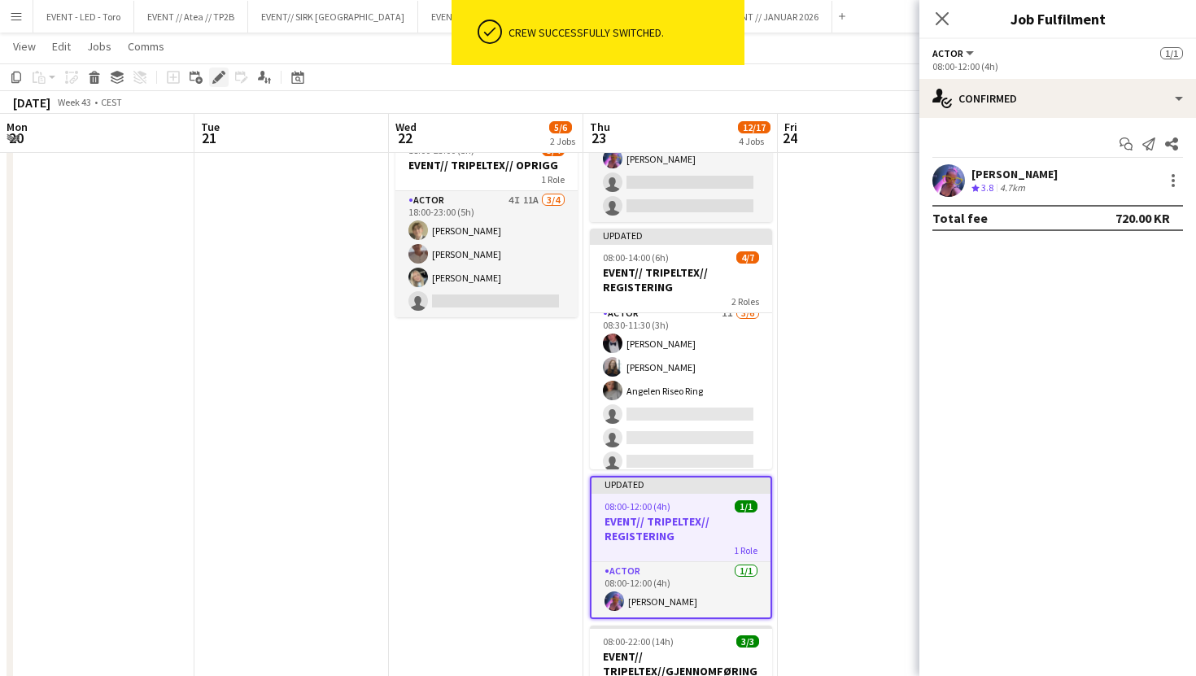
click at [210, 81] on div "Edit" at bounding box center [219, 78] width 20 height 20
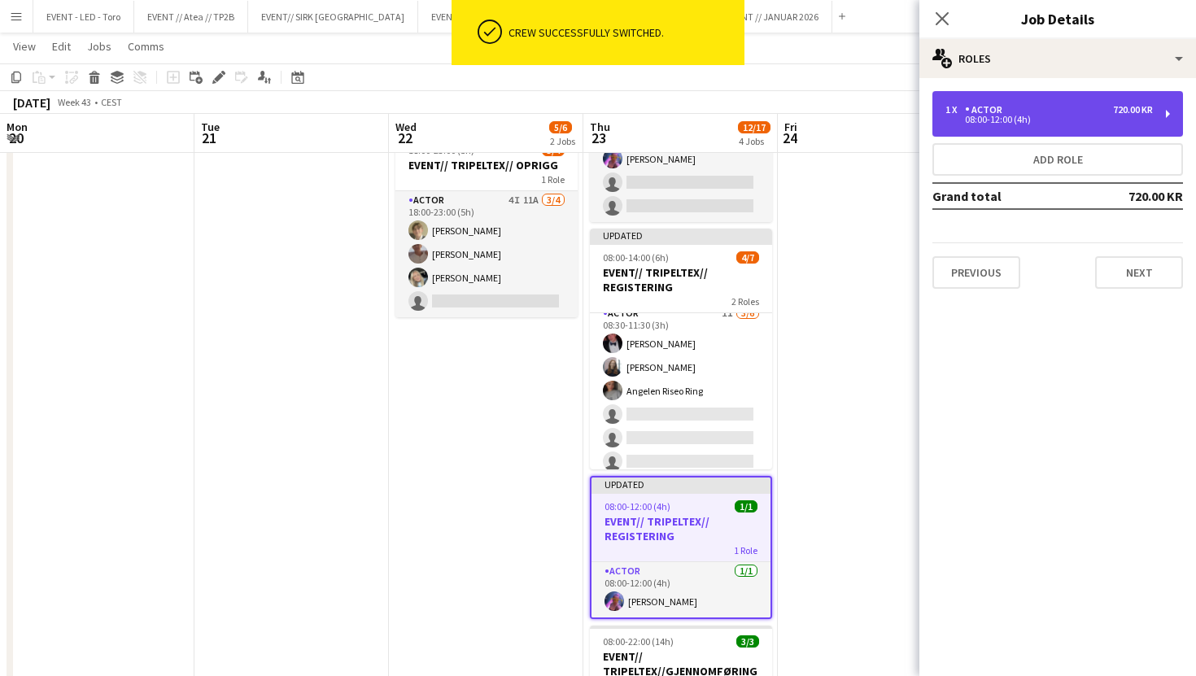
click at [1020, 98] on div "1 x Actor 720.00 KR 08:00-12:00 (4h)" at bounding box center [1057, 114] width 251 height 46
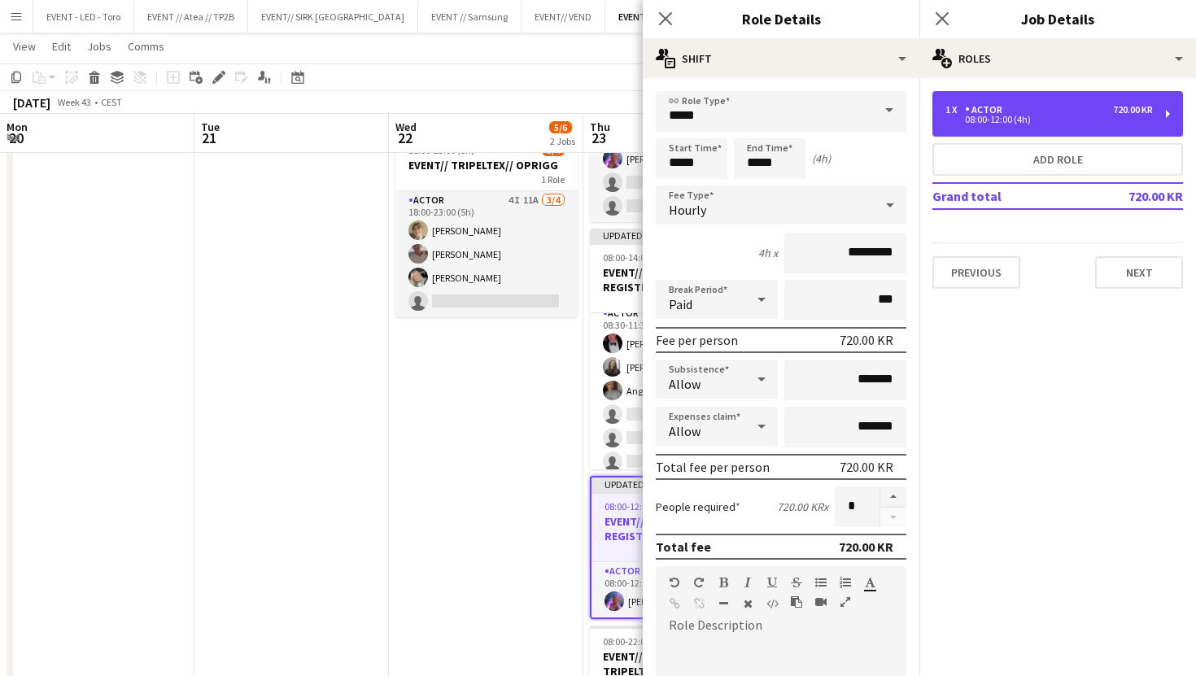
scroll to position [425, 0]
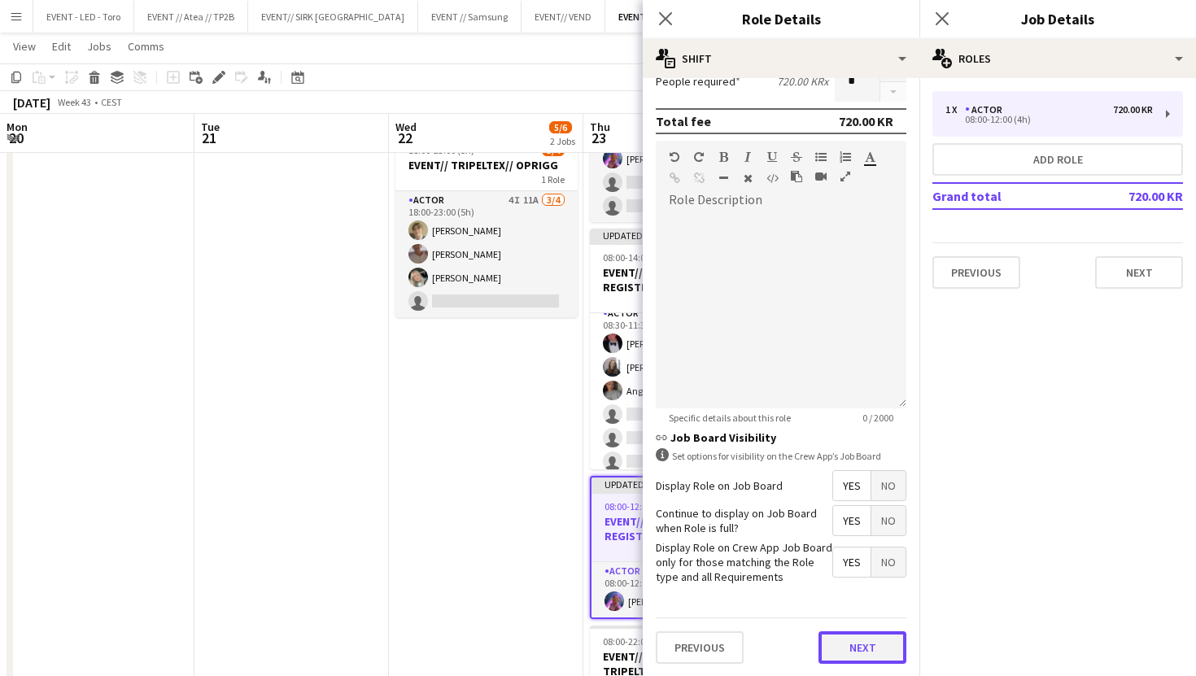
click at [885, 644] on button "Next" at bounding box center [862, 647] width 88 height 33
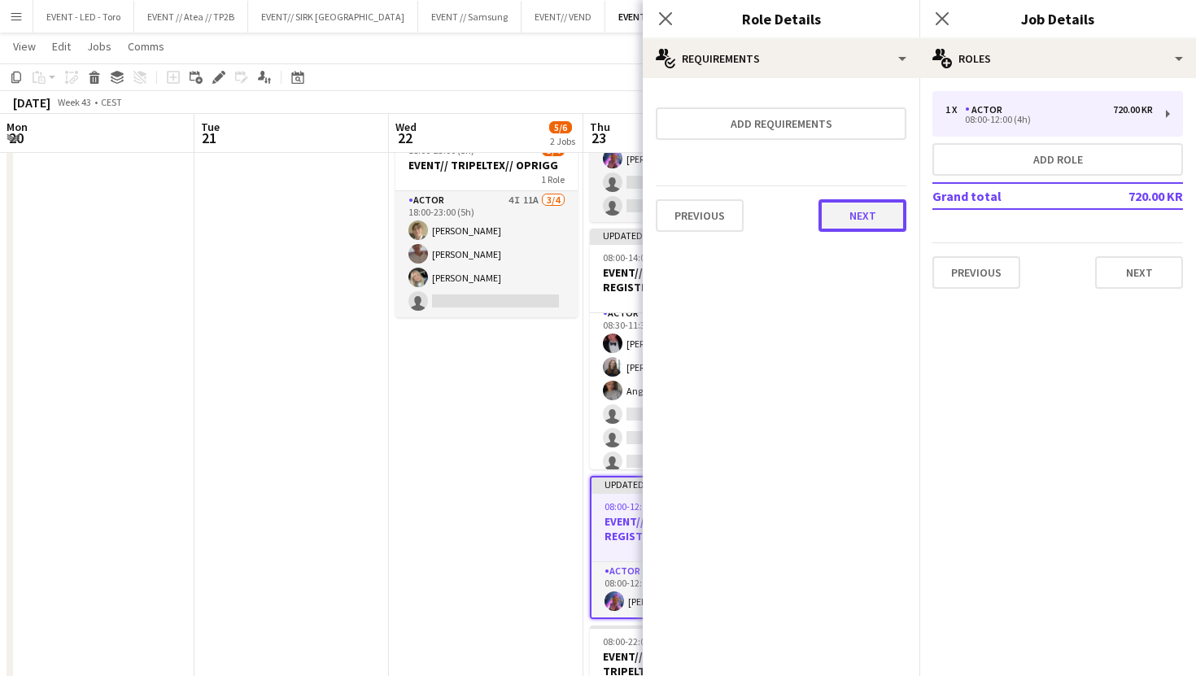
click at [868, 226] on button "Next" at bounding box center [862, 215] width 88 height 33
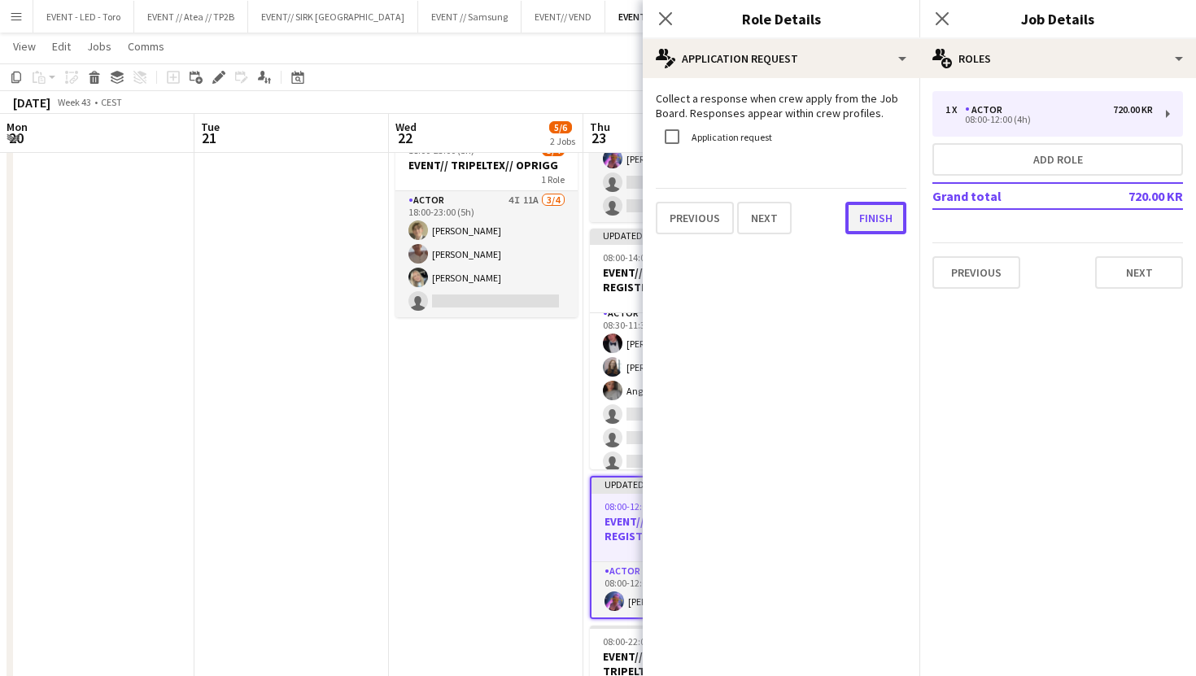
click at [869, 222] on button "Finish" at bounding box center [875, 218] width 61 height 33
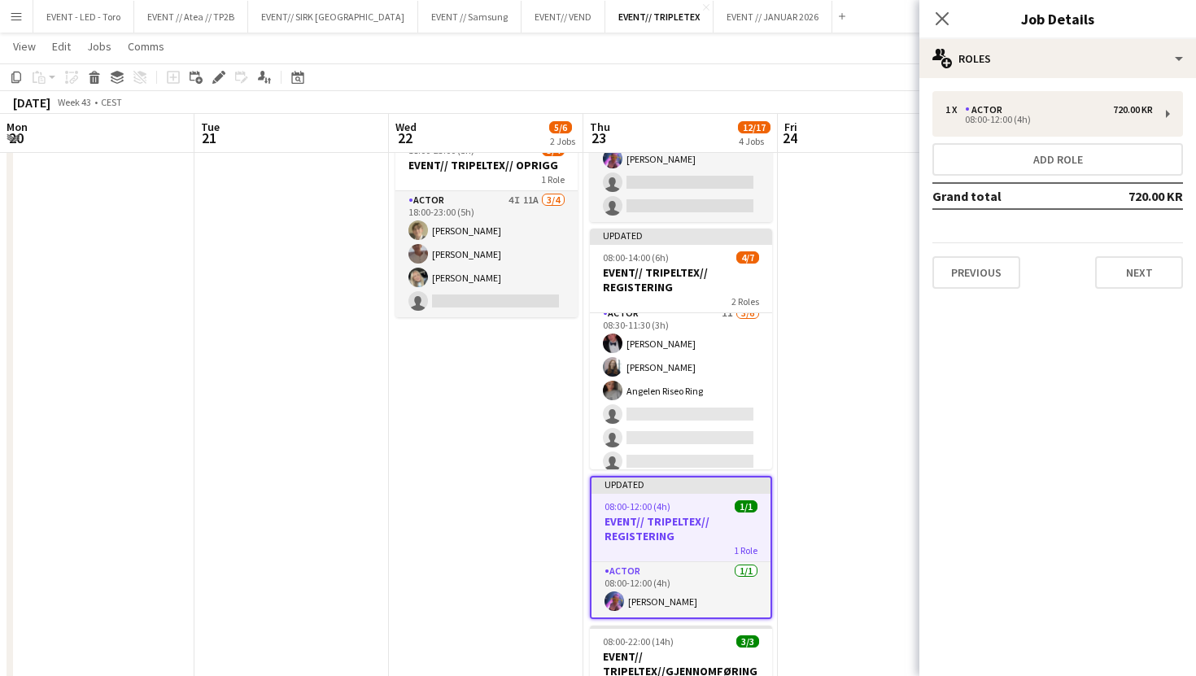
click at [1135, 255] on div "Previous Next" at bounding box center [1057, 265] width 251 height 46
click at [1135, 289] on div "1 x Actor 720.00 KR 08:00-12:00 (4h) Add role Grand total 720.00 KR Previous Ne…" at bounding box center [1057, 190] width 277 height 224
click at [1148, 275] on button "Next" at bounding box center [1139, 272] width 88 height 33
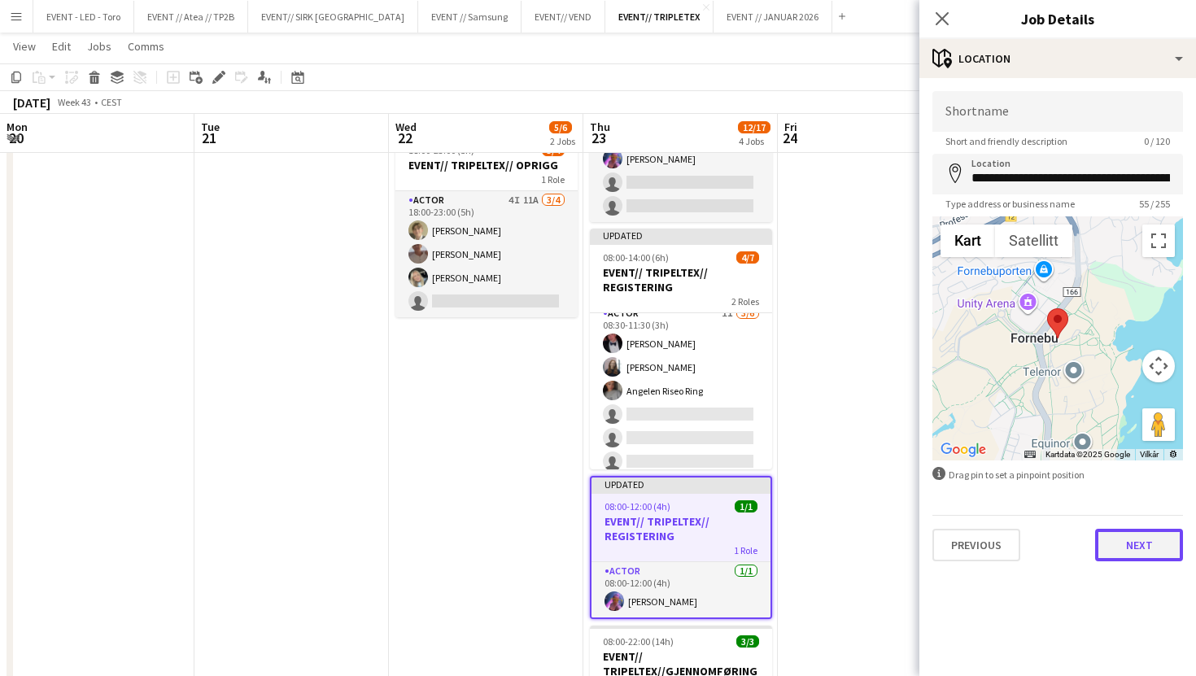
click at [1142, 544] on button "Next" at bounding box center [1139, 545] width 88 height 33
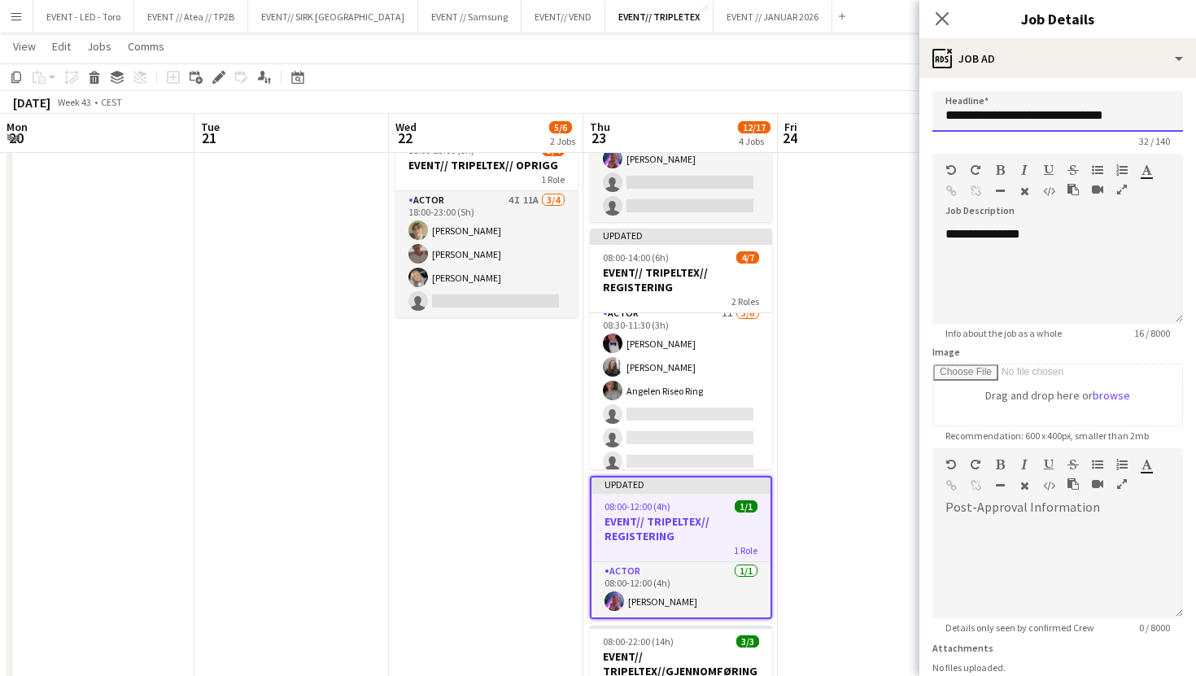
click at [1118, 111] on input "**********" at bounding box center [1057, 111] width 251 height 41
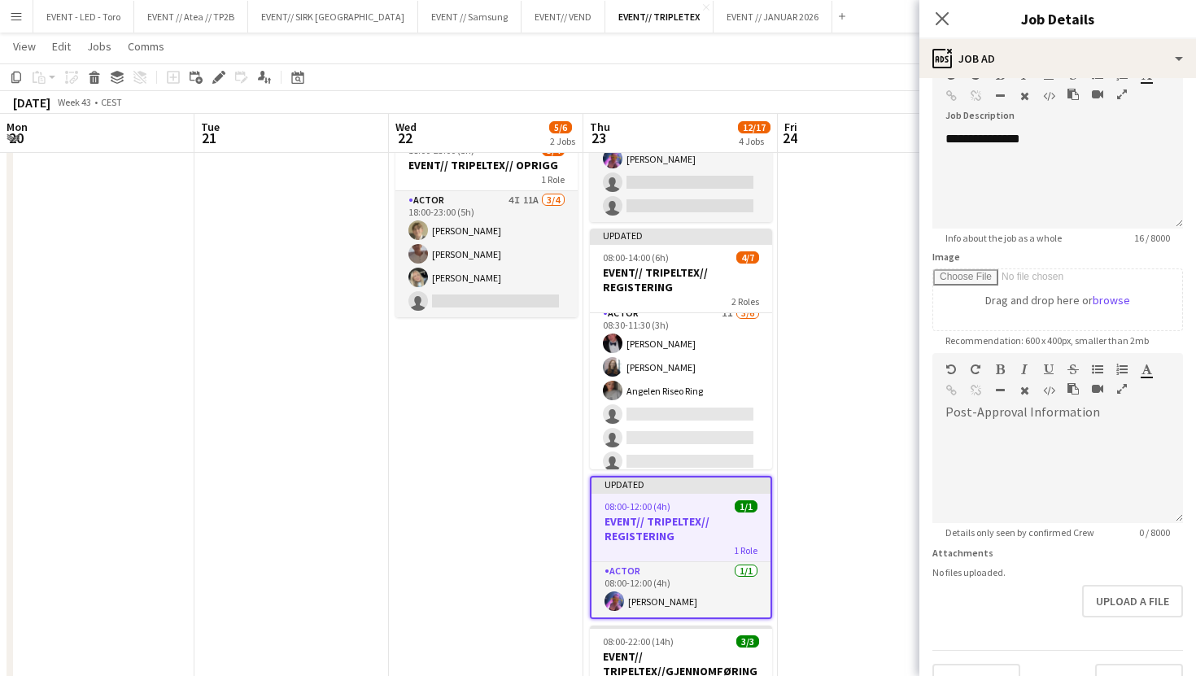
scroll to position [128, 0]
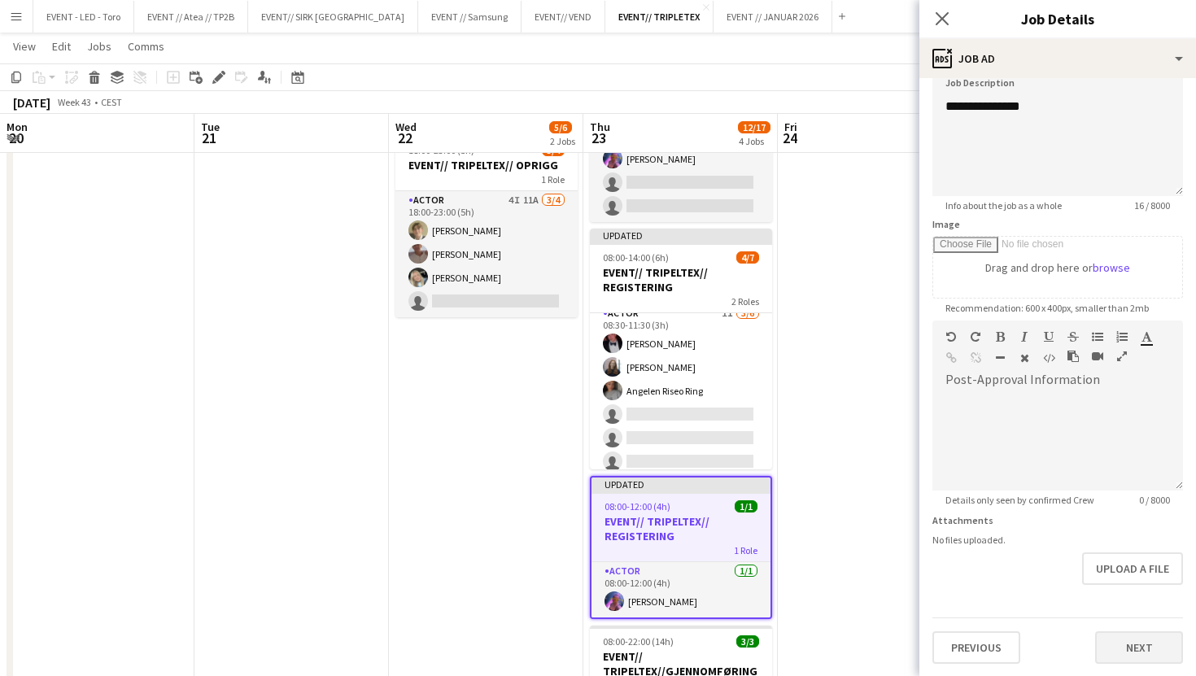
type input "**********"
click at [1140, 647] on button "Next" at bounding box center [1139, 647] width 88 height 33
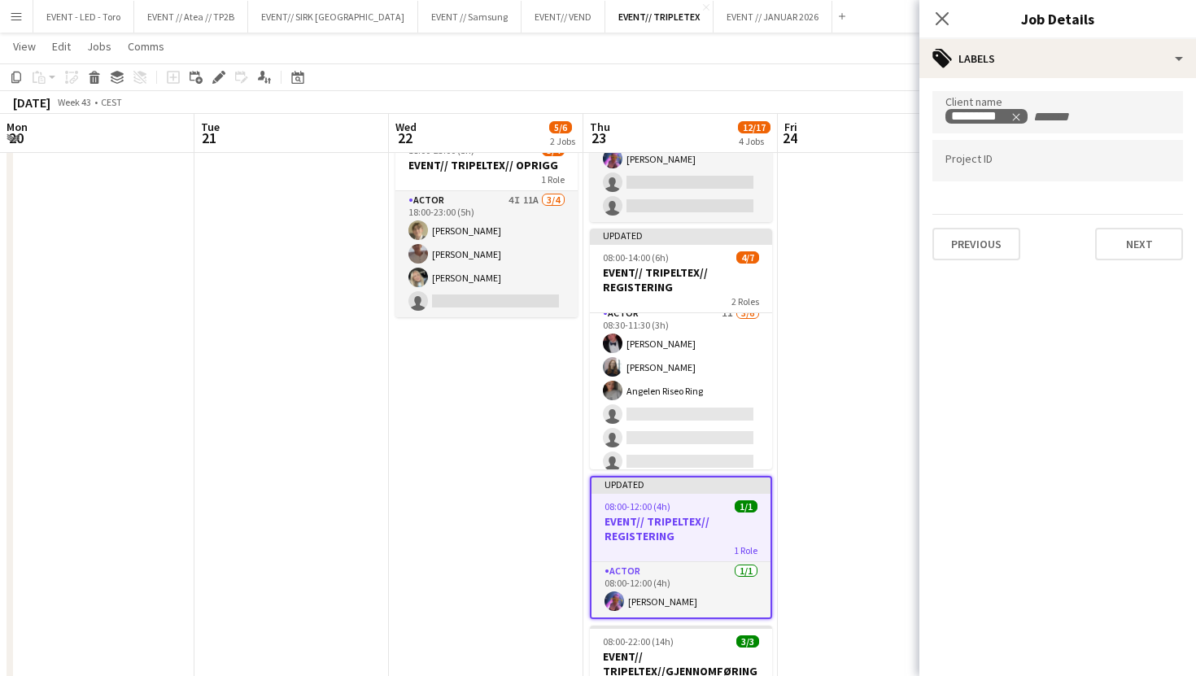
click at [1136, 260] on div "Client name ********* Project ID Previous Next" at bounding box center [1057, 175] width 277 height 195
click at [1144, 231] on button "Next" at bounding box center [1139, 244] width 88 height 33
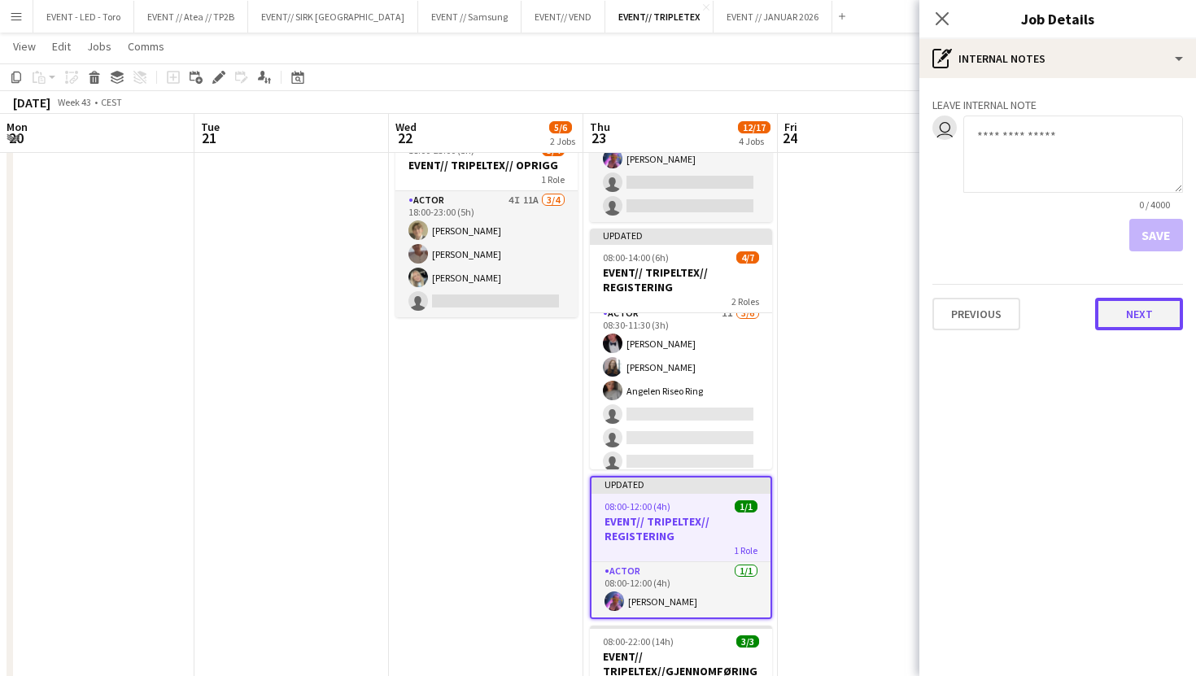
click at [1128, 307] on button "Next" at bounding box center [1139, 314] width 88 height 33
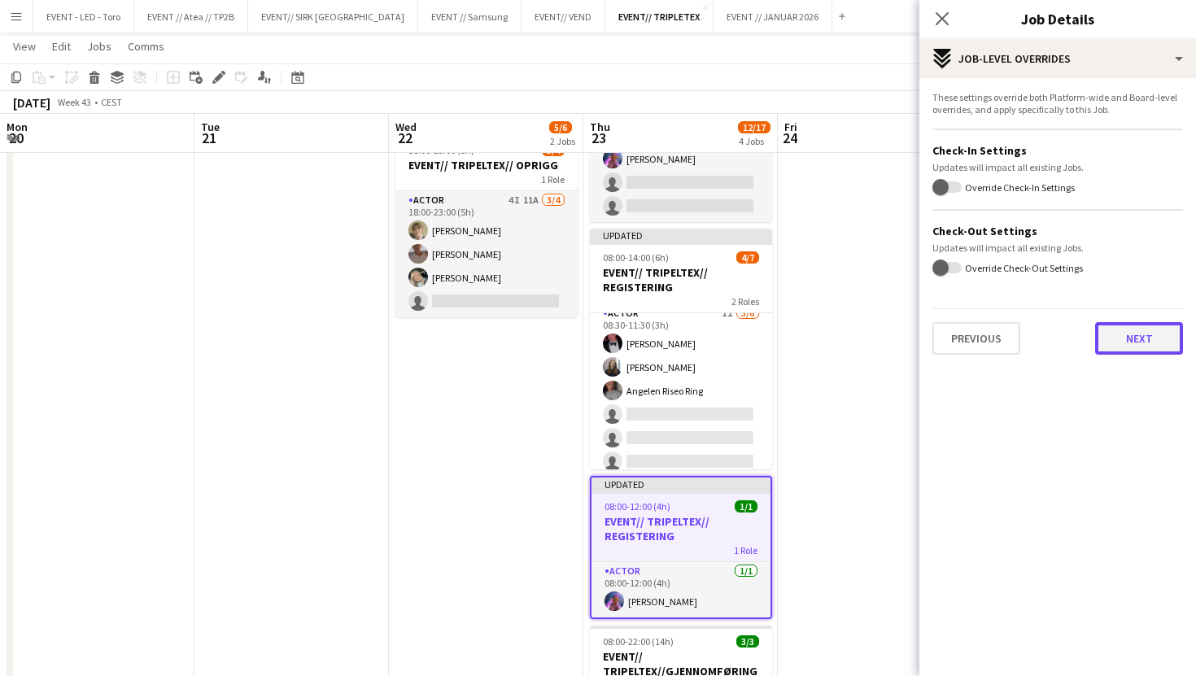
click at [1139, 337] on button "Next" at bounding box center [1139, 338] width 88 height 33
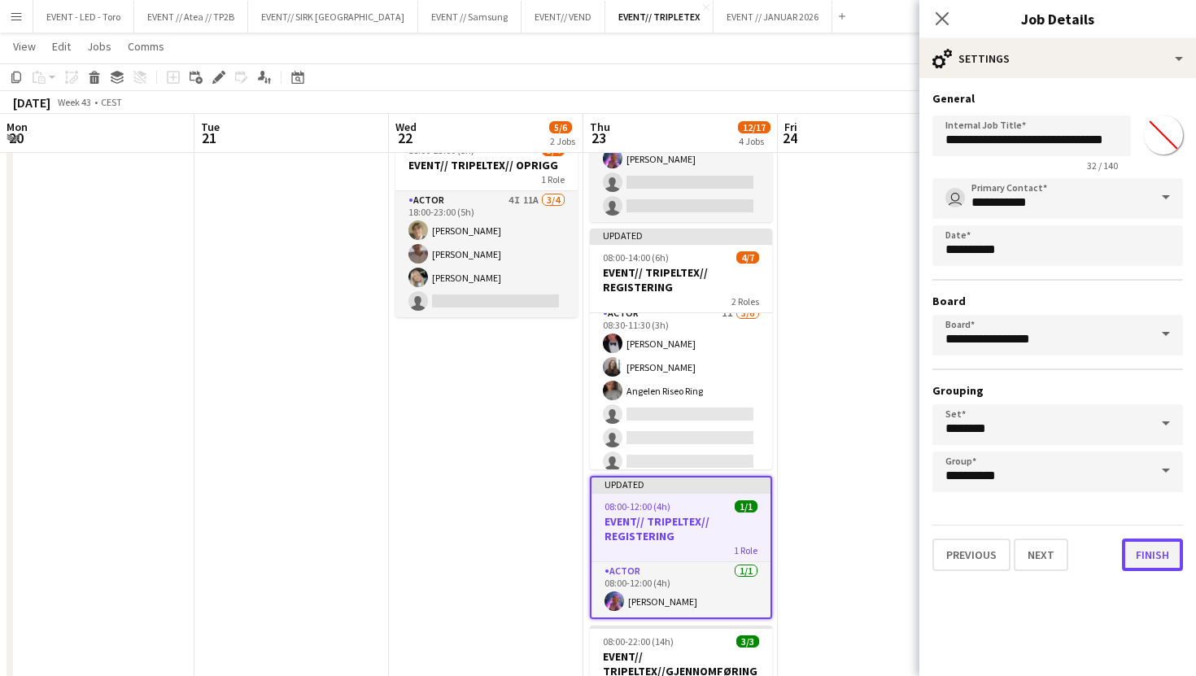
click at [1157, 556] on button "Finish" at bounding box center [1152, 554] width 61 height 33
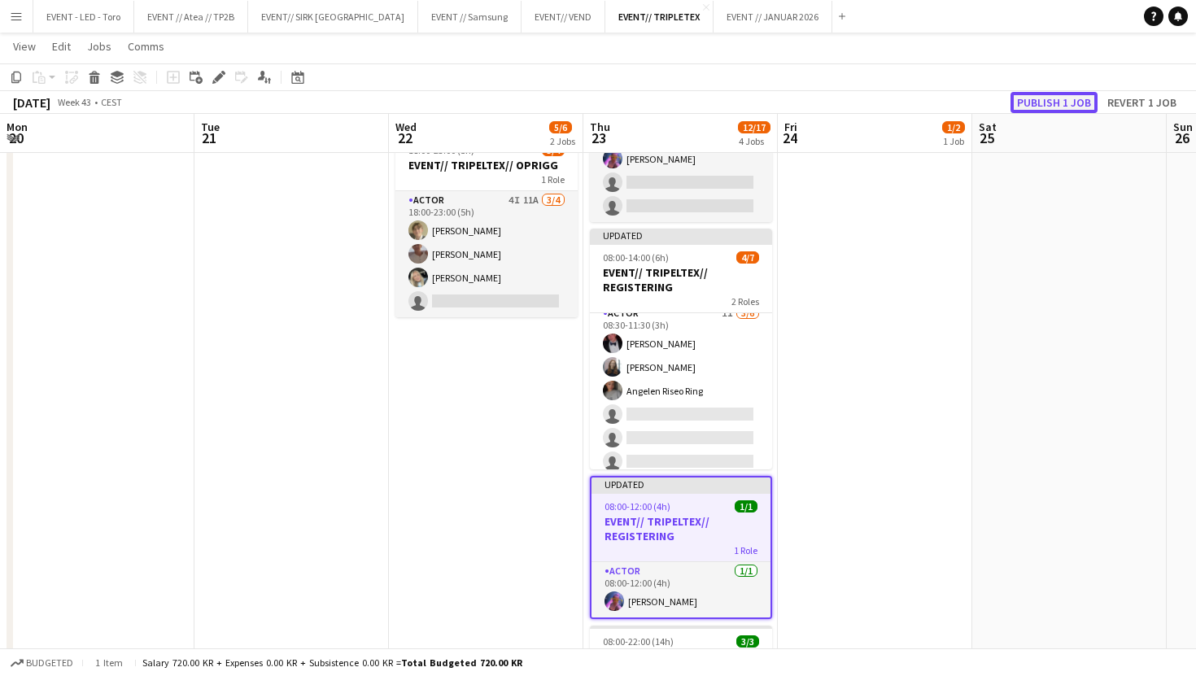
click at [1081, 101] on button "Publish 1 job" at bounding box center [1053, 102] width 87 height 21
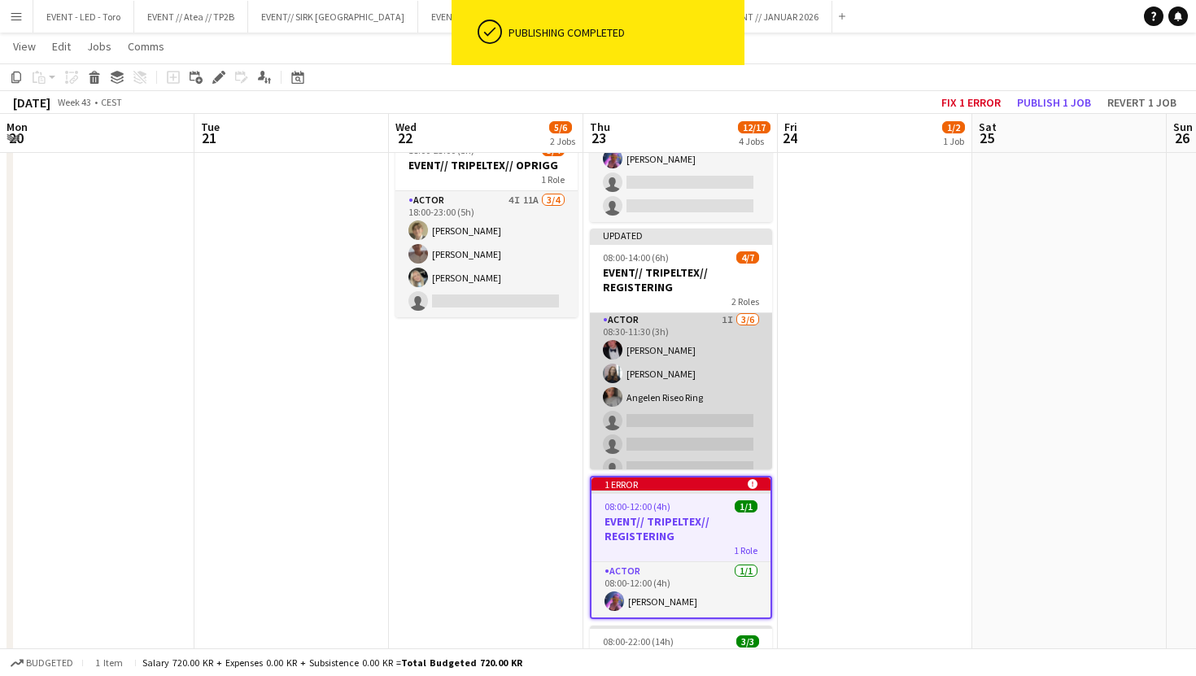
scroll to position [68, 0]
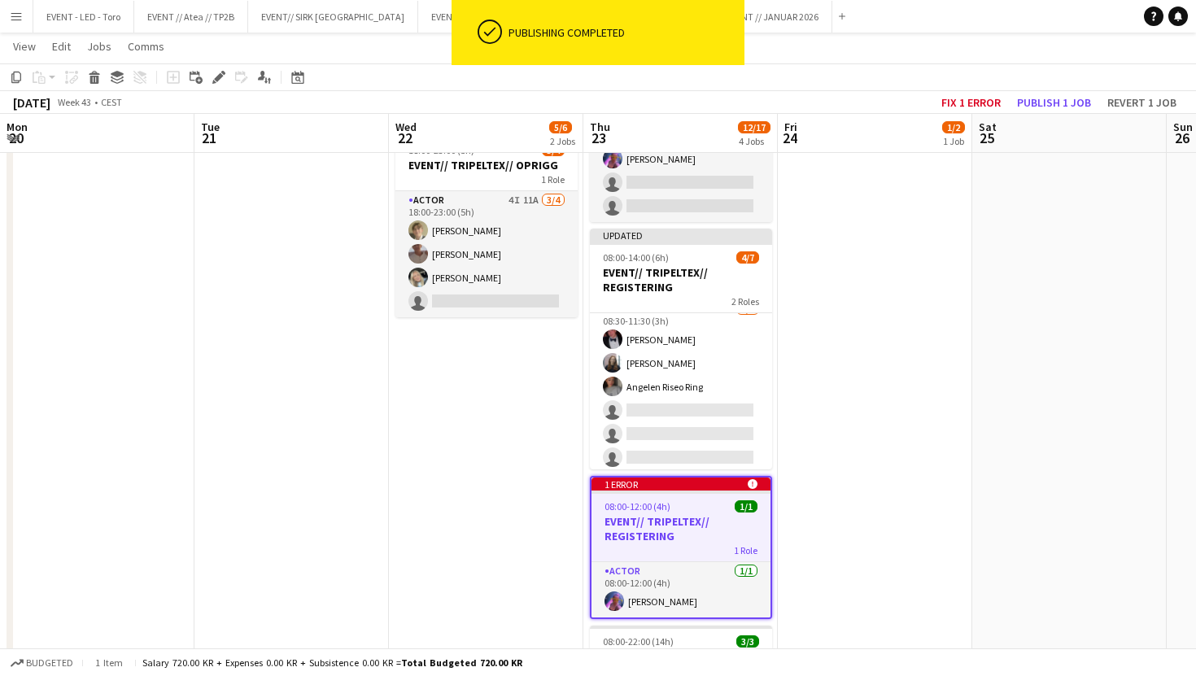
click at [977, 114] on app-board-header-date "Sat 25" at bounding box center [1069, 133] width 194 height 39
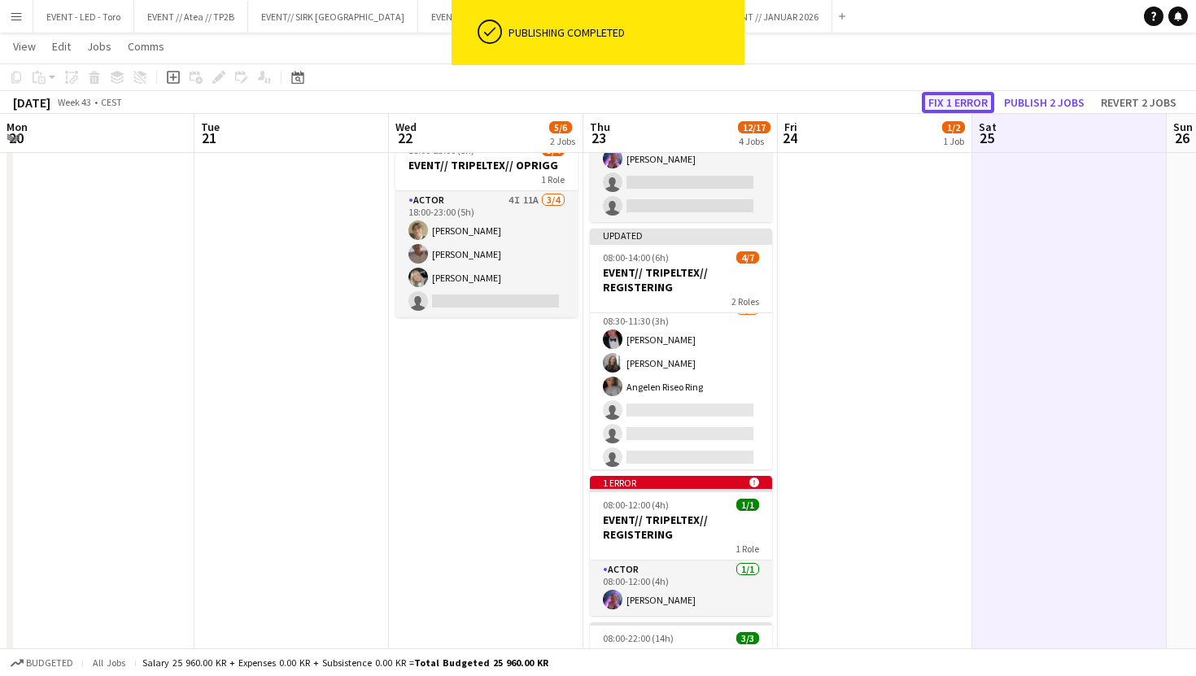
click at [987, 104] on button "Fix 1 error" at bounding box center [958, 102] width 72 height 21
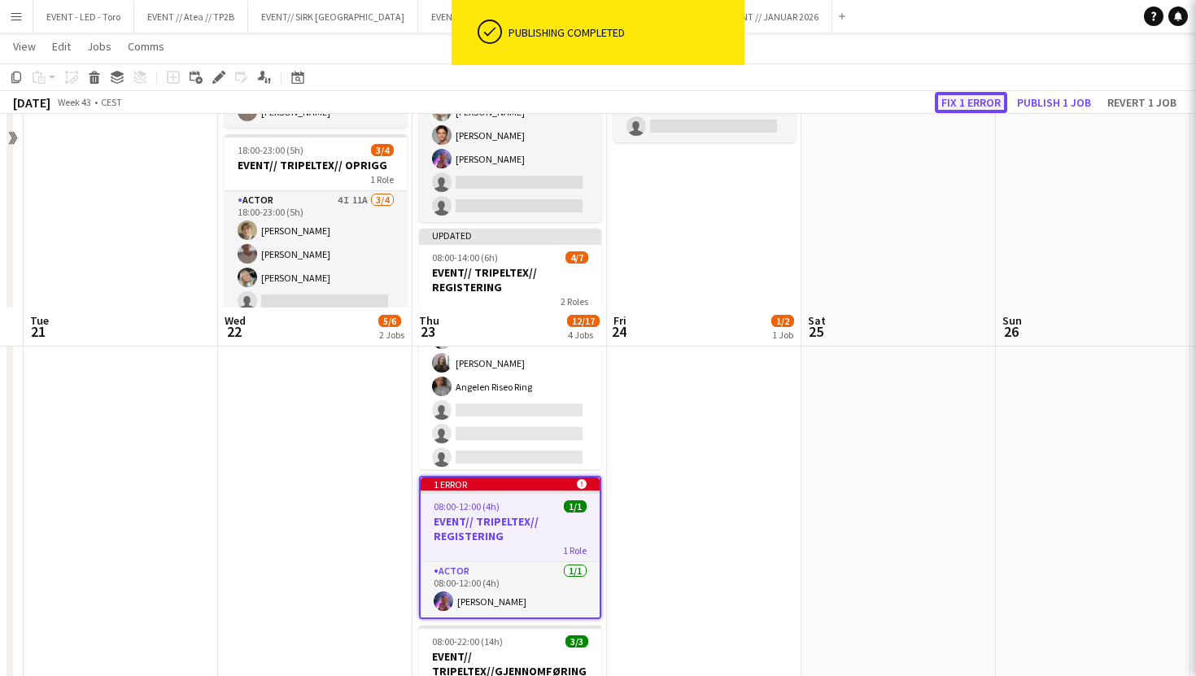
scroll to position [390, 0]
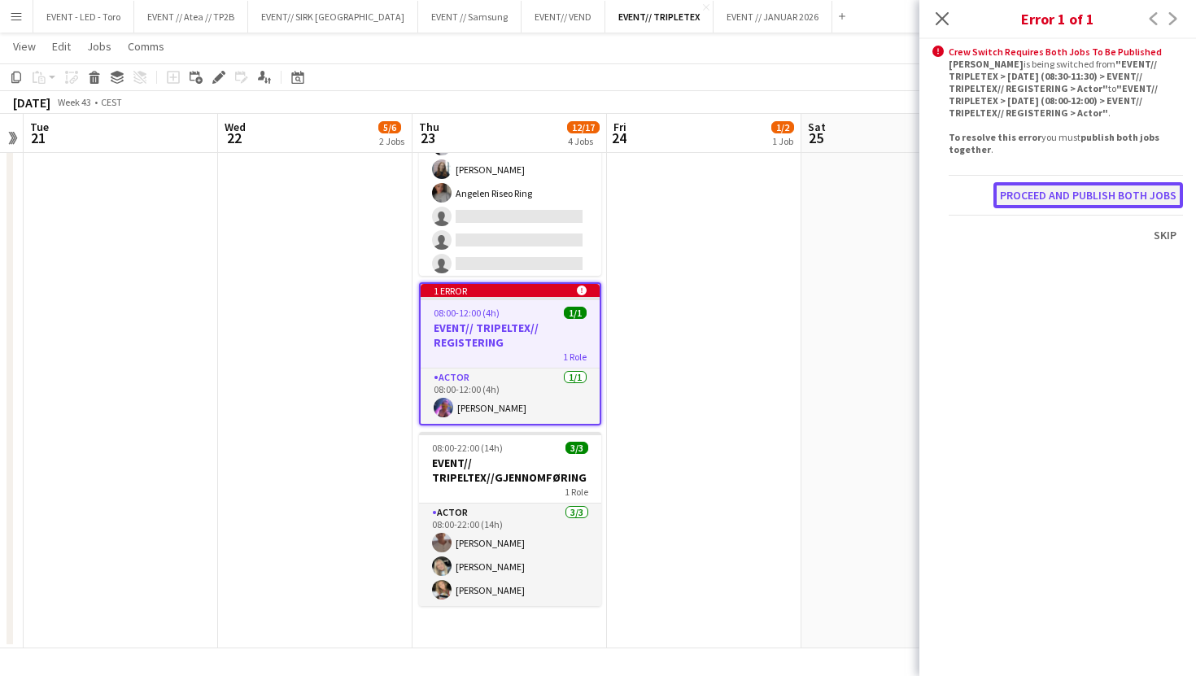
click at [1072, 204] on button "Proceed and publish both jobs" at bounding box center [1088, 195] width 190 height 26
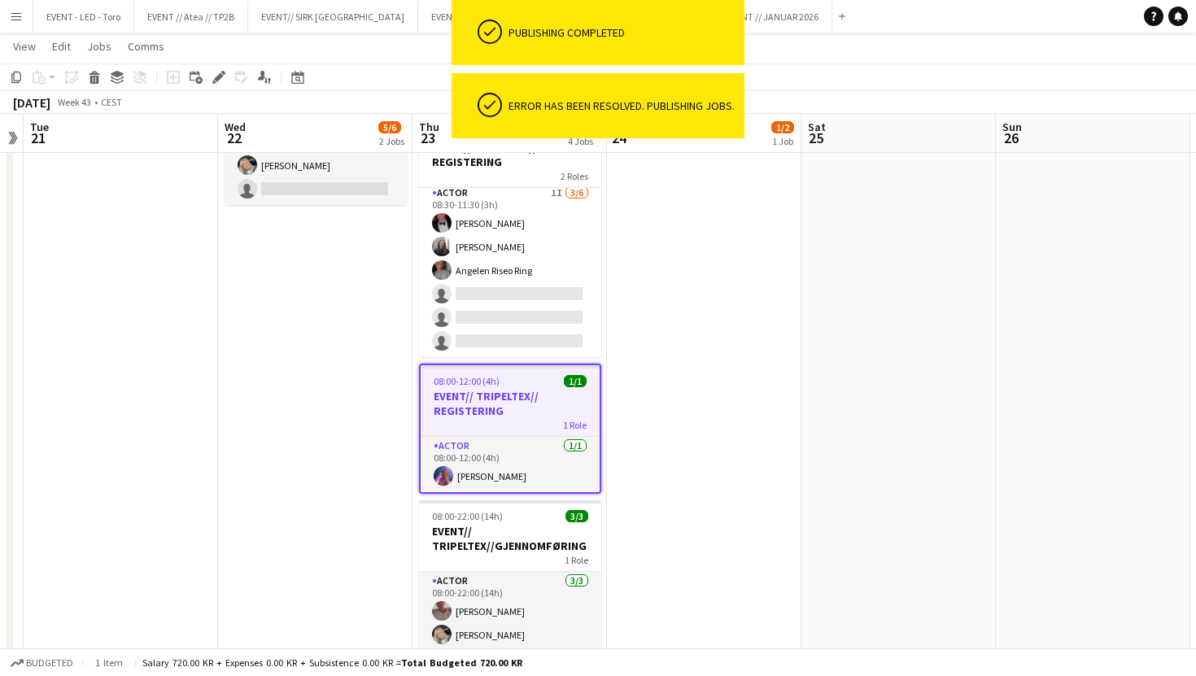
scroll to position [246, 0]
